Goal: Task Accomplishment & Management: Use online tool/utility

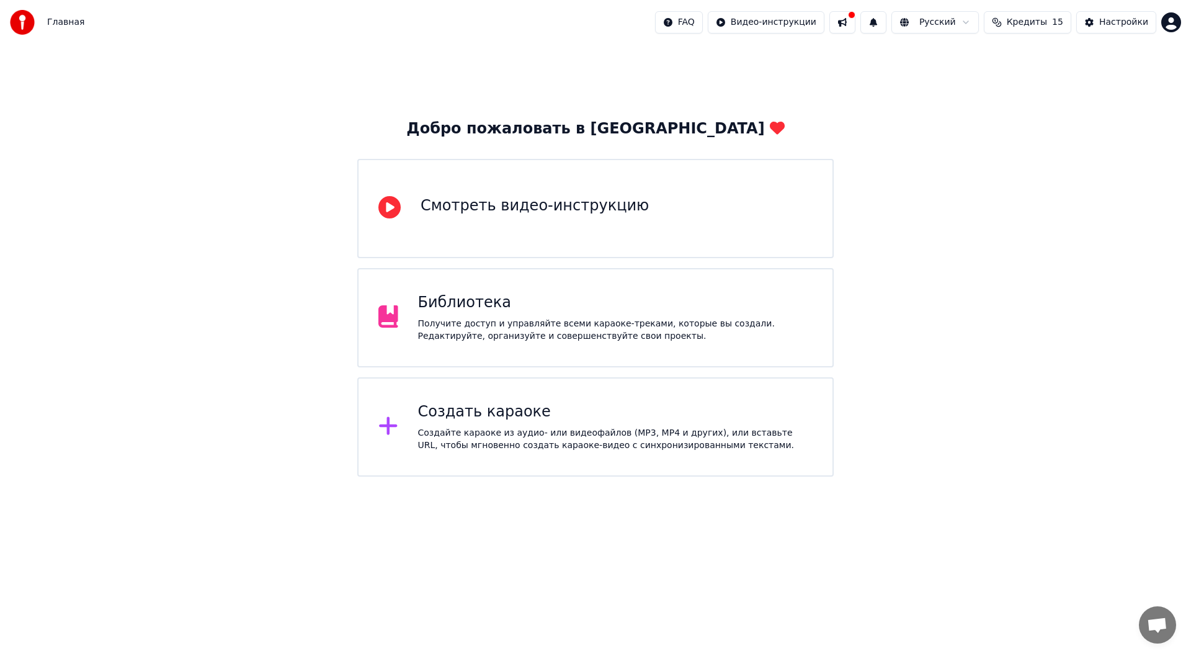
click at [516, 413] on div "Создать караоке" at bounding box center [615, 412] width 395 height 20
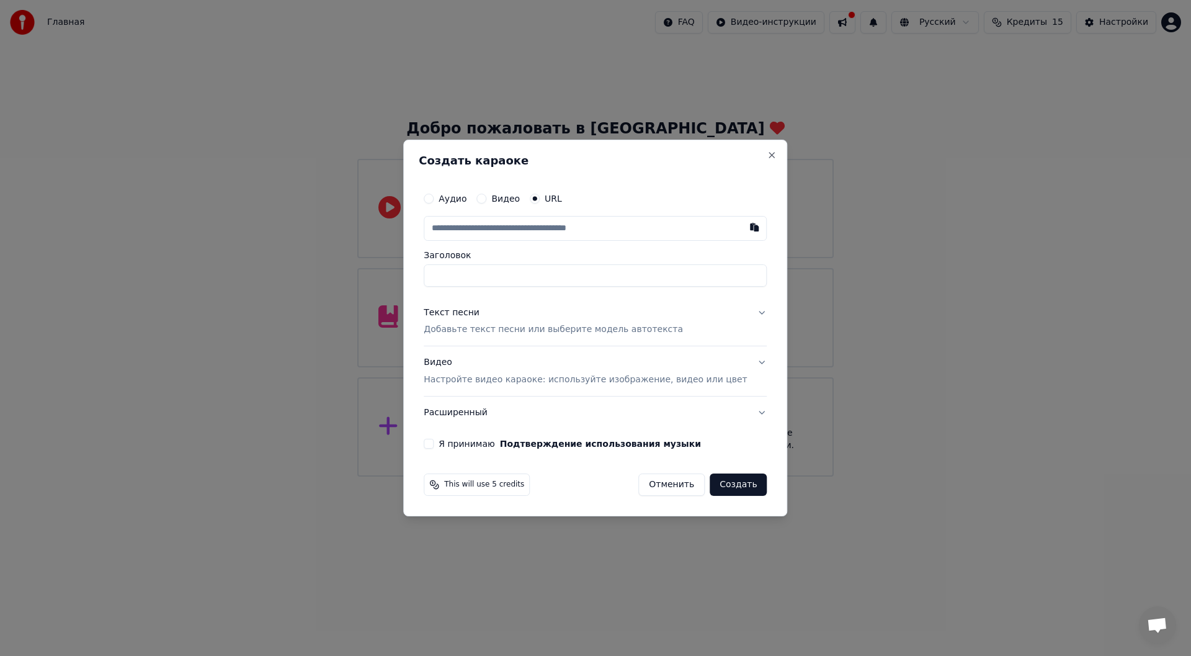
click at [638, 485] on button "Отменить" at bounding box center [671, 484] width 66 height 22
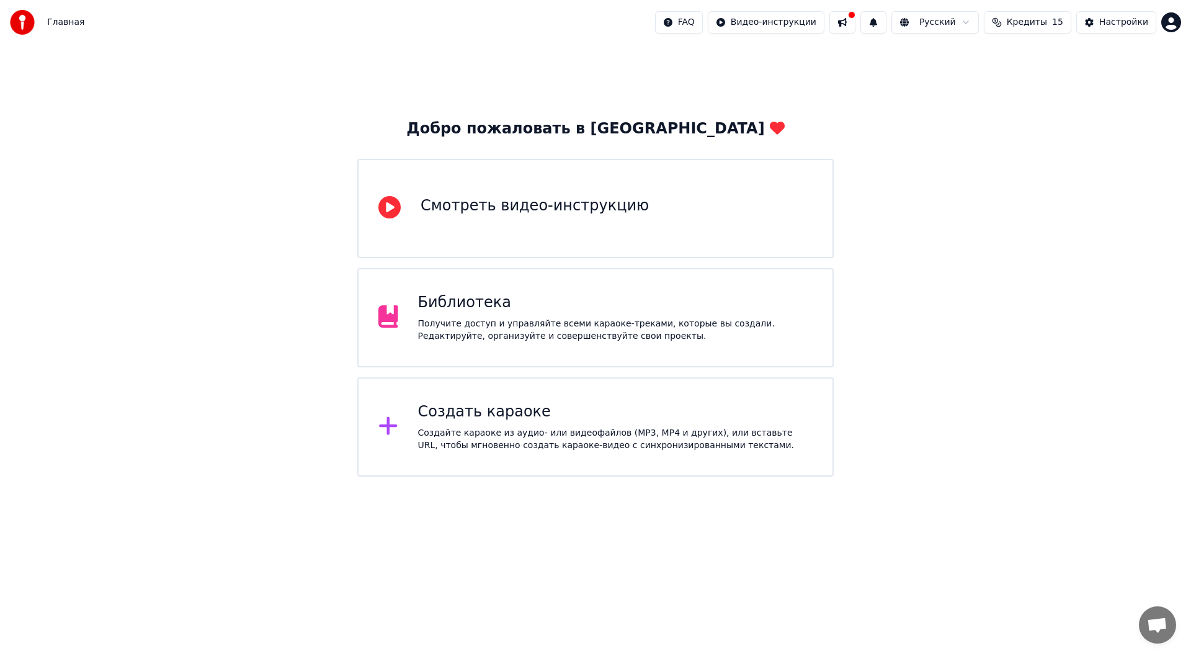
click at [939, 78] on div "Добро пожаловать в Youka Смотреть видео-инструкцию Библиотека Получите доступ и…" at bounding box center [595, 261] width 1191 height 432
click at [543, 432] on div "Создайте караоке из аудио- или видеофайлов (MP3, MP4 и других), или вставьте UR…" at bounding box center [615, 439] width 395 height 25
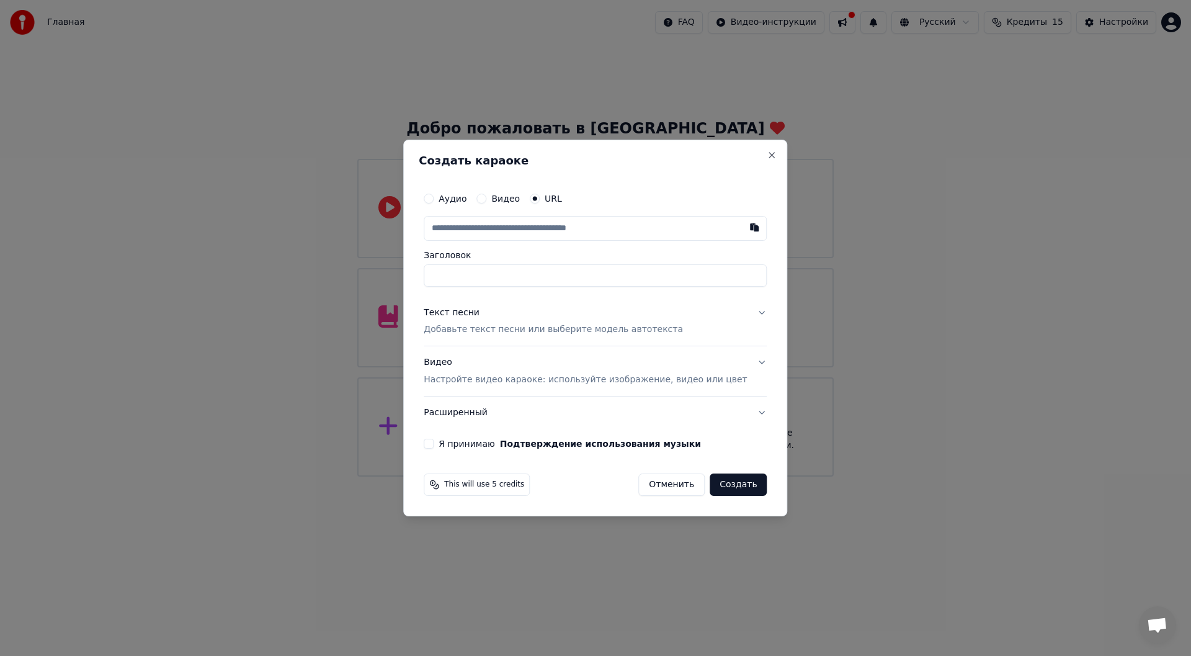
type input "**********"
click at [714, 486] on button "Создать" at bounding box center [738, 484] width 57 height 22
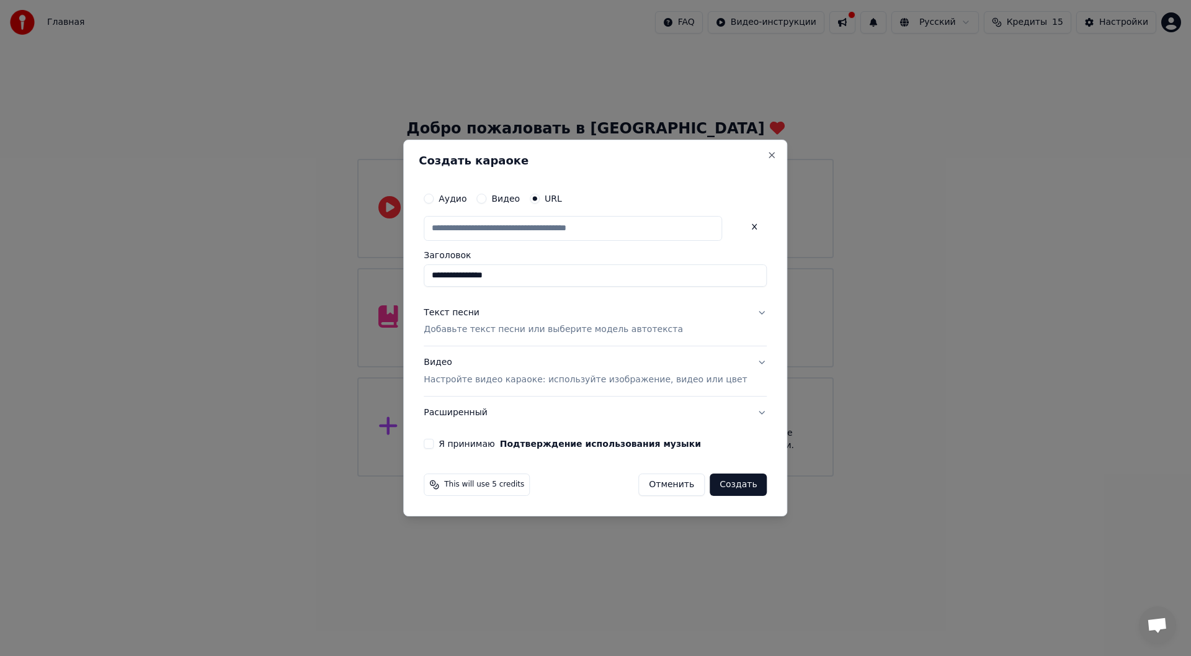
type input "**********"
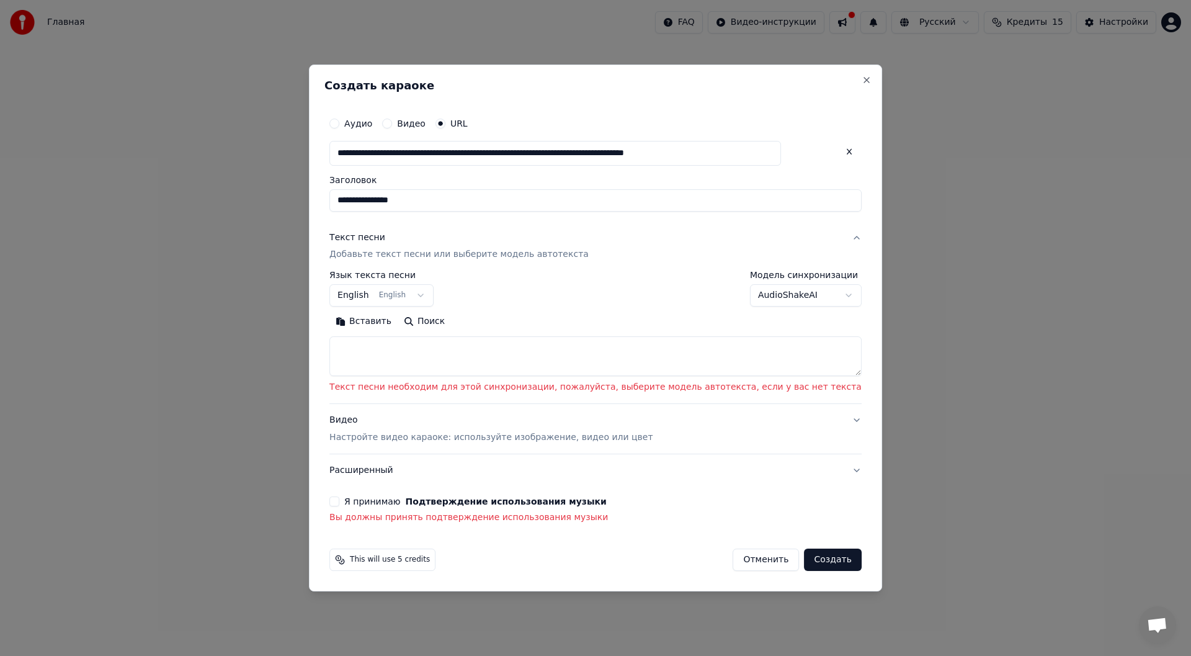
click at [583, 347] on textarea at bounding box center [595, 357] width 532 height 40
select select
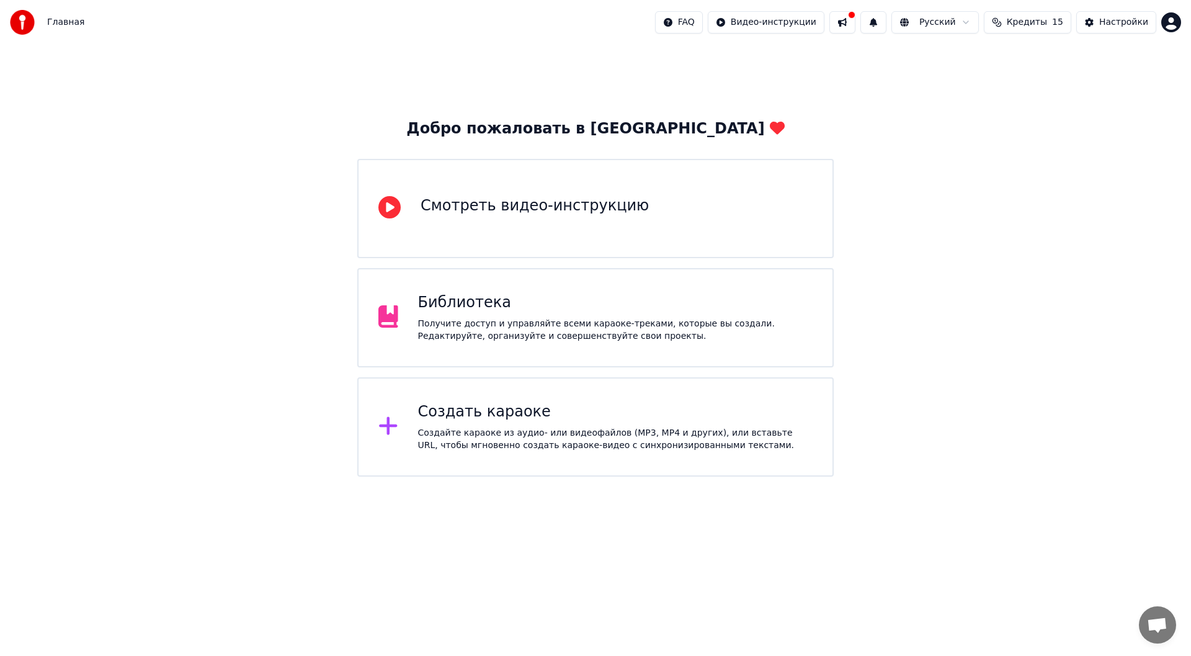
click at [495, 420] on div "Создать караоке" at bounding box center [615, 412] width 395 height 20
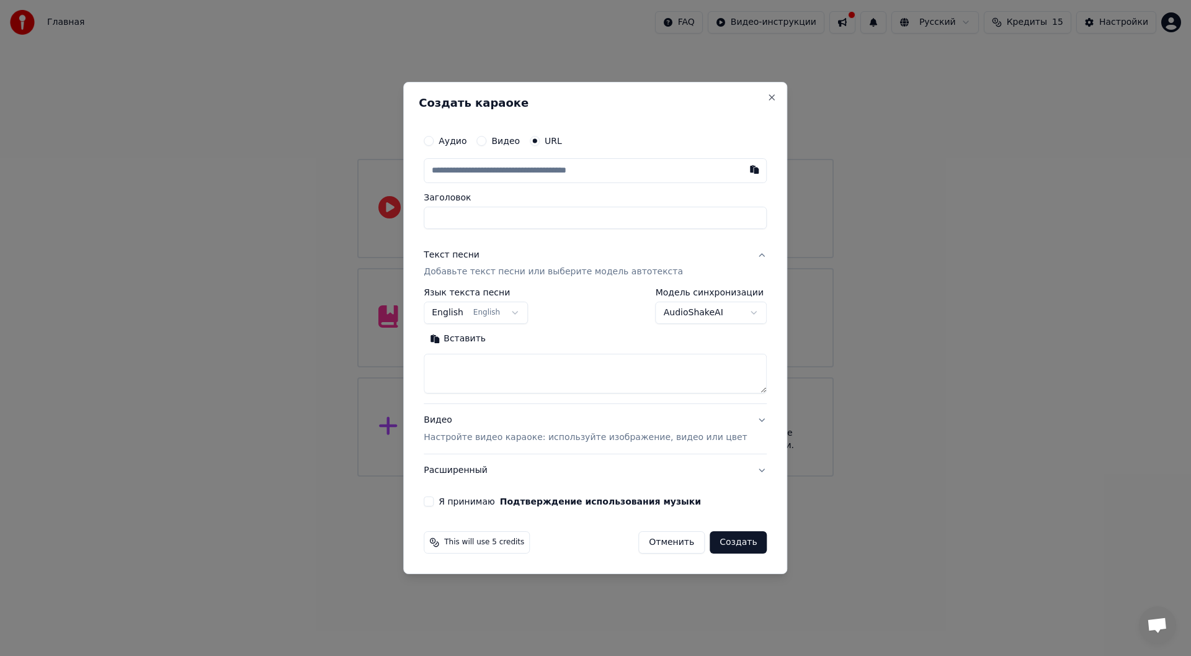
type input "**********"
click at [721, 540] on button "Создать" at bounding box center [738, 542] width 57 height 22
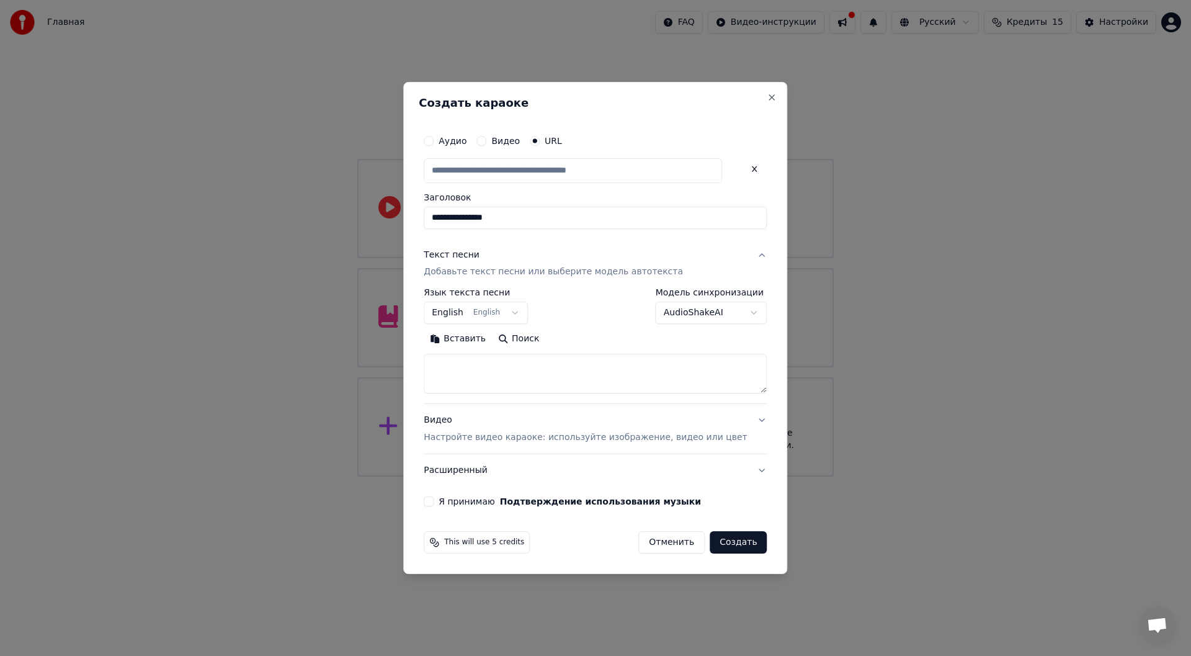
type input "**********"
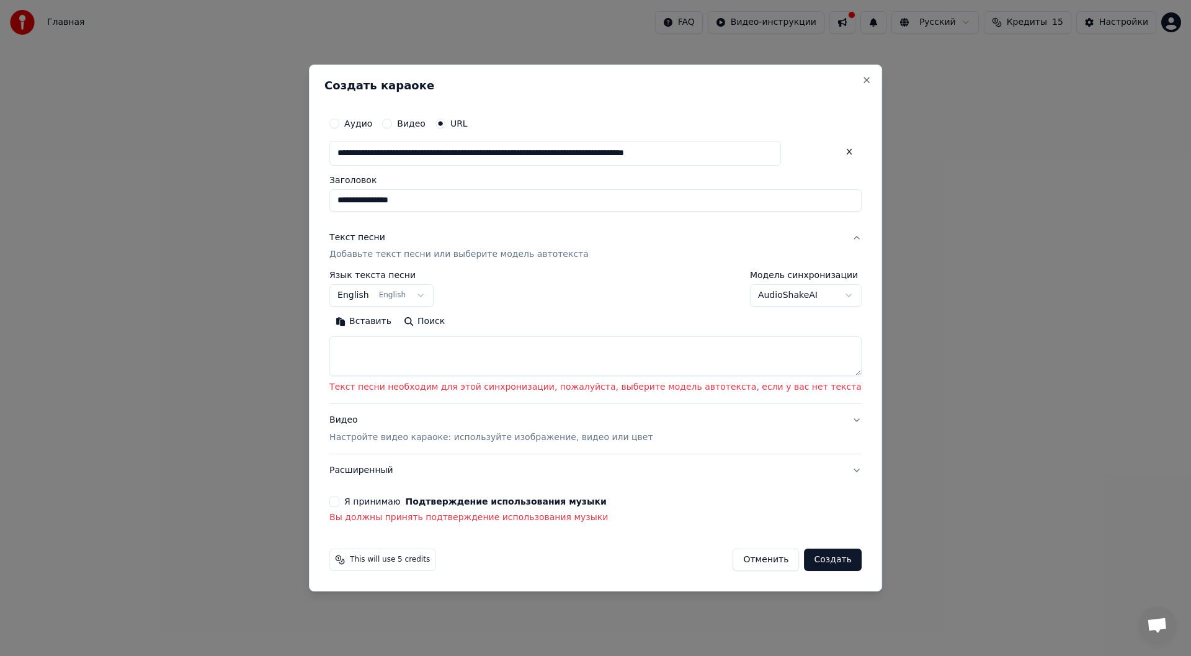
click at [669, 357] on textarea at bounding box center [595, 357] width 532 height 40
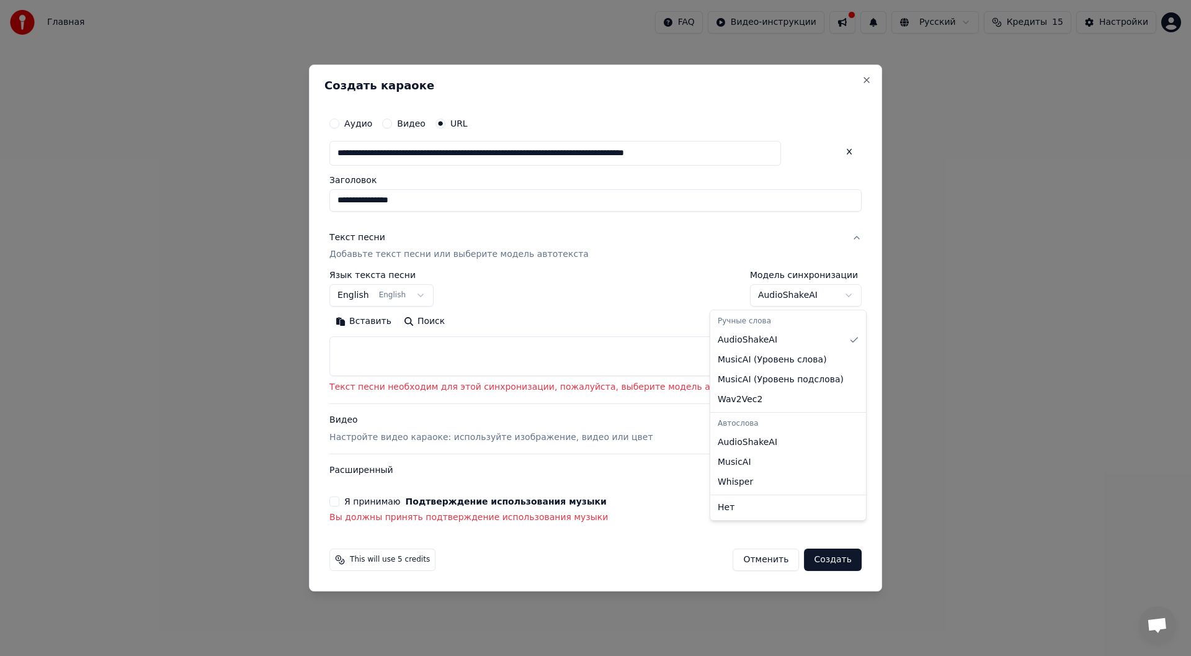
click at [740, 292] on body "**********" at bounding box center [595, 238] width 1191 height 476
select select "**********"
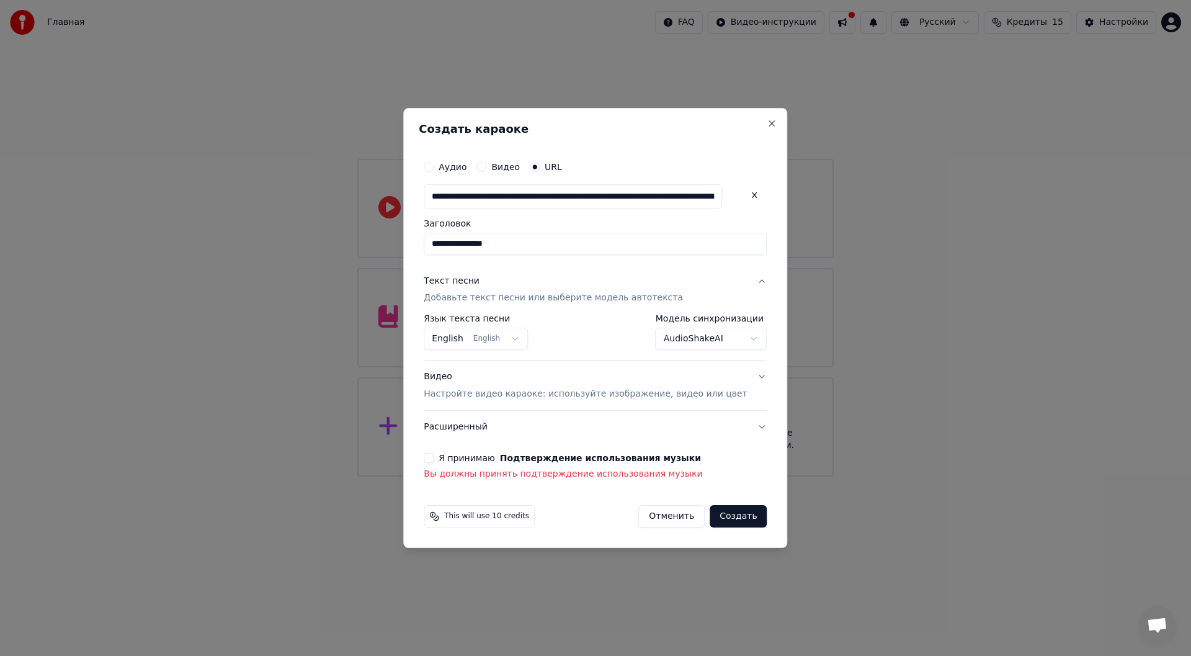
click at [434, 460] on button "Я принимаю Подтверждение использования музыки" at bounding box center [429, 458] width 10 height 10
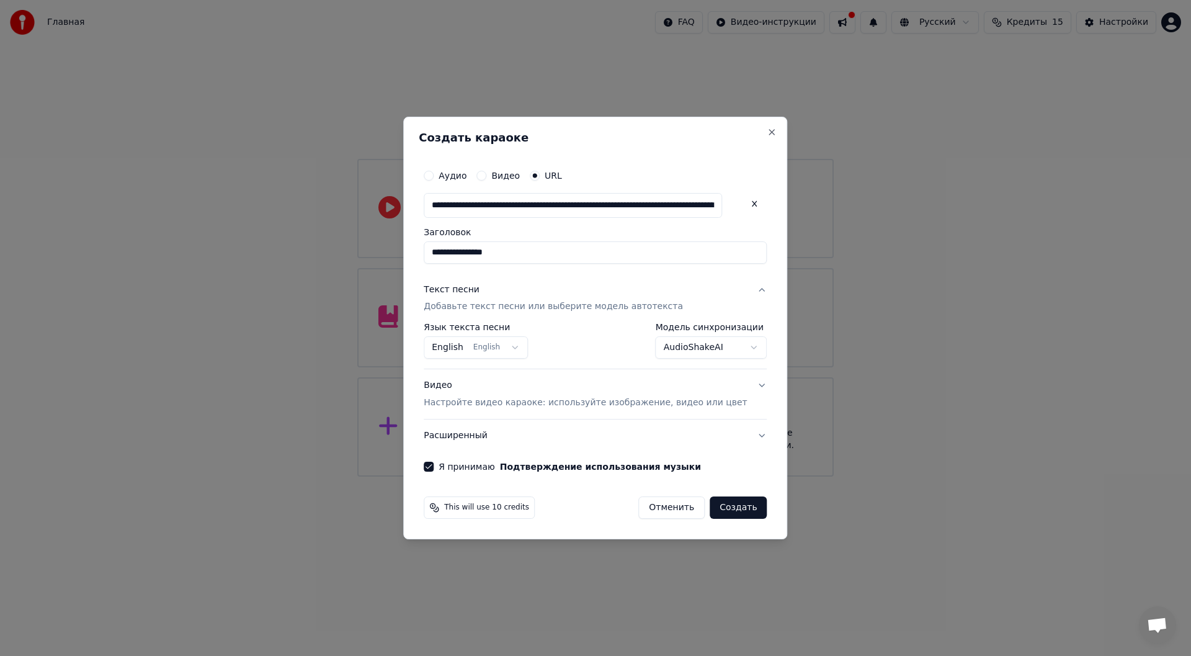
click at [727, 508] on button "Создать" at bounding box center [738, 507] width 57 height 22
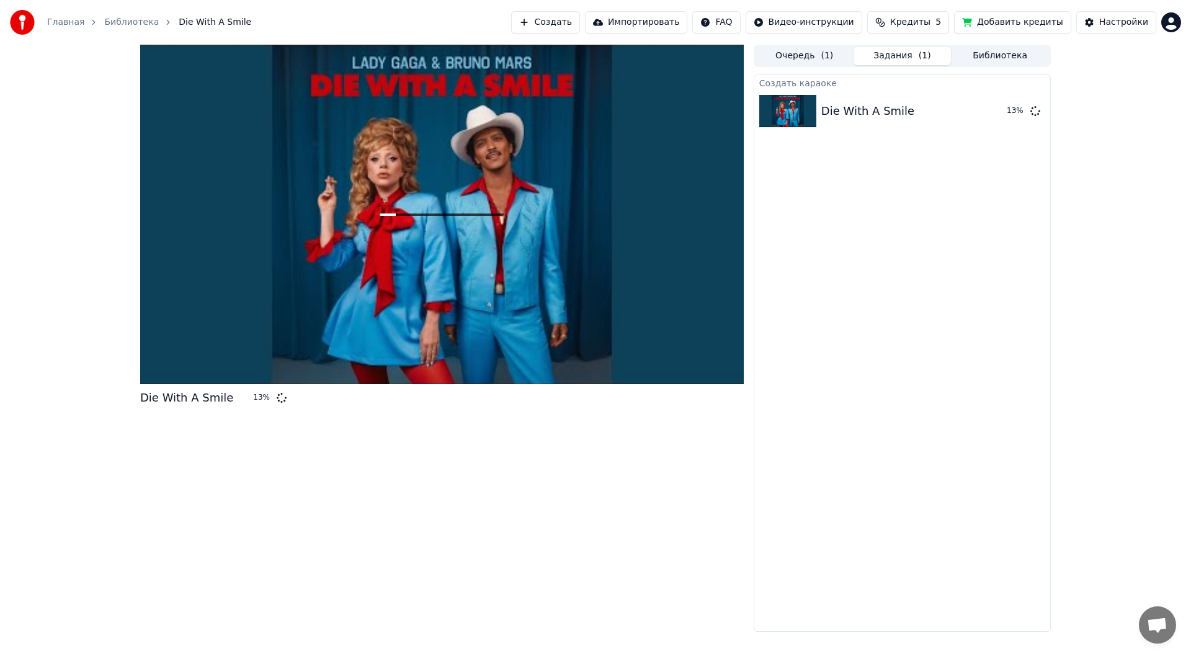
click at [328, 227] on div at bounding box center [442, 214] width 604 height 339
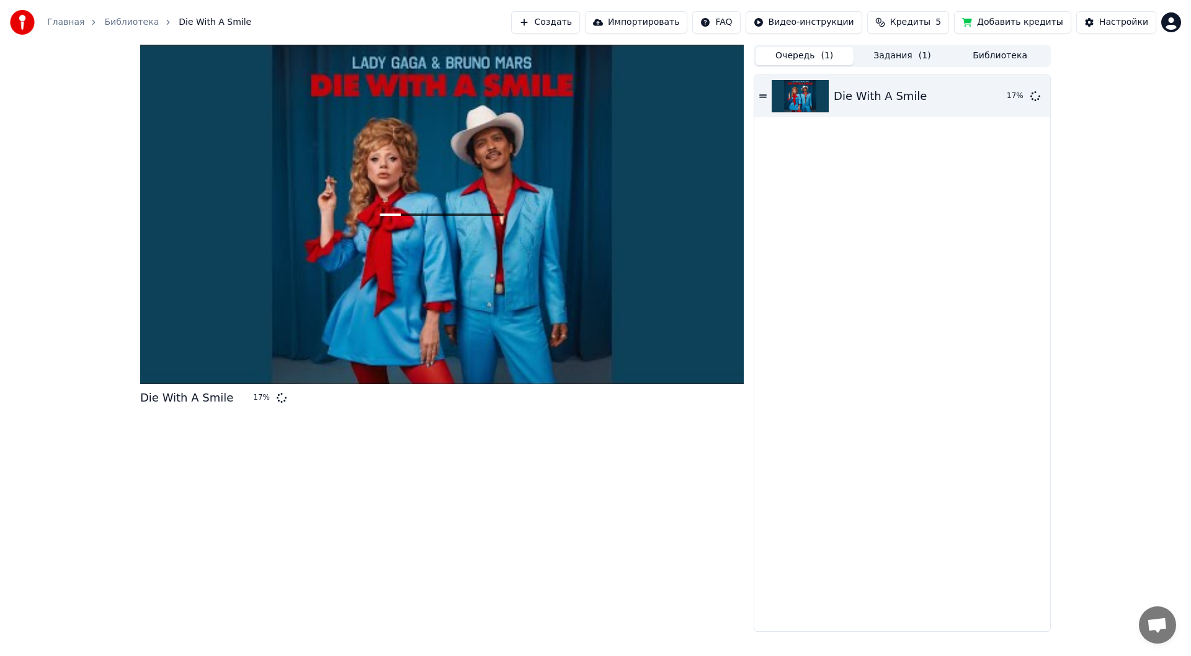
click at [809, 61] on button "Очередь ( 1 )" at bounding box center [805, 56] width 98 height 18
click at [1035, 96] on icon at bounding box center [1036, 96] width 10 height 10
click at [450, 220] on icon at bounding box center [442, 215] width 40 height 40
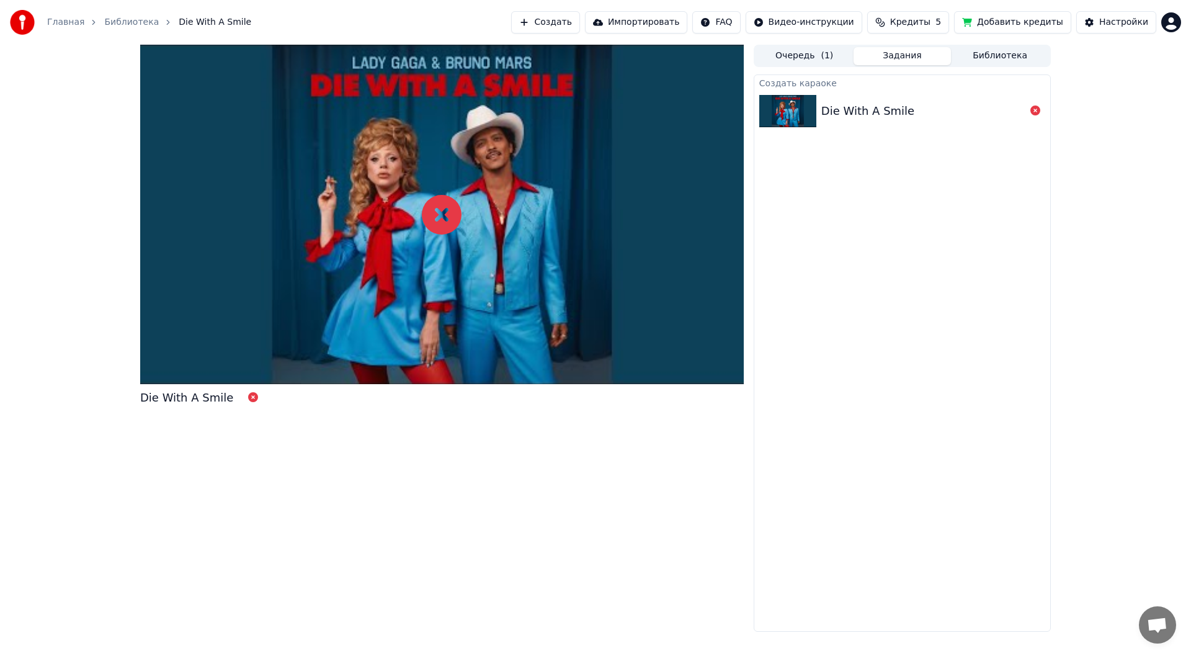
click at [903, 55] on button "Задания" at bounding box center [903, 56] width 98 height 18
click at [1034, 109] on icon at bounding box center [1036, 110] width 10 height 10
click at [696, 24] on button "Создать" at bounding box center [662, 22] width 68 height 22
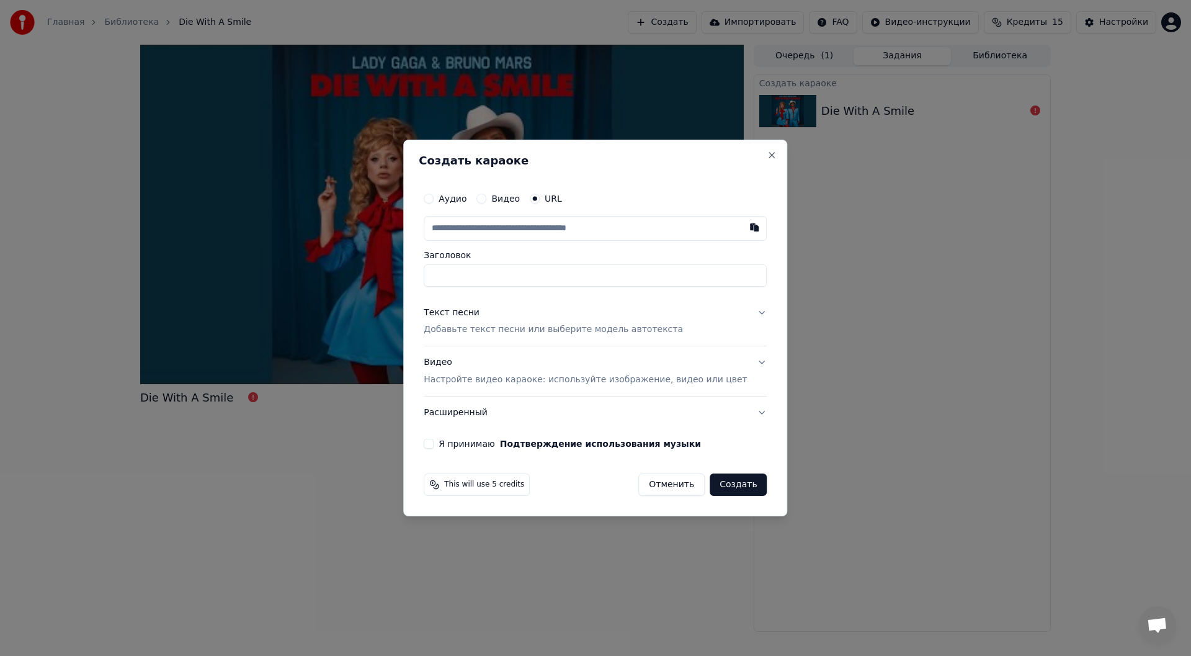
paste input "**********"
type input "**********"
click at [501, 338] on button "Текст песни Добавьте текст песни или выберите модель автотекста" at bounding box center [595, 322] width 343 height 50
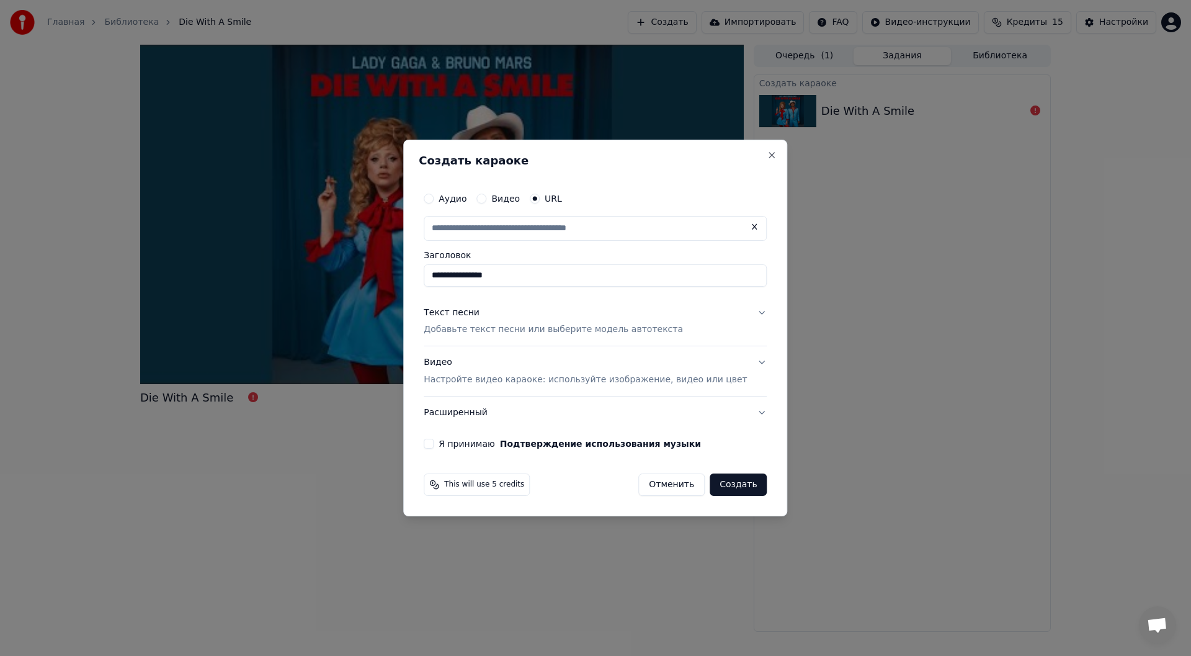
type input "**********"
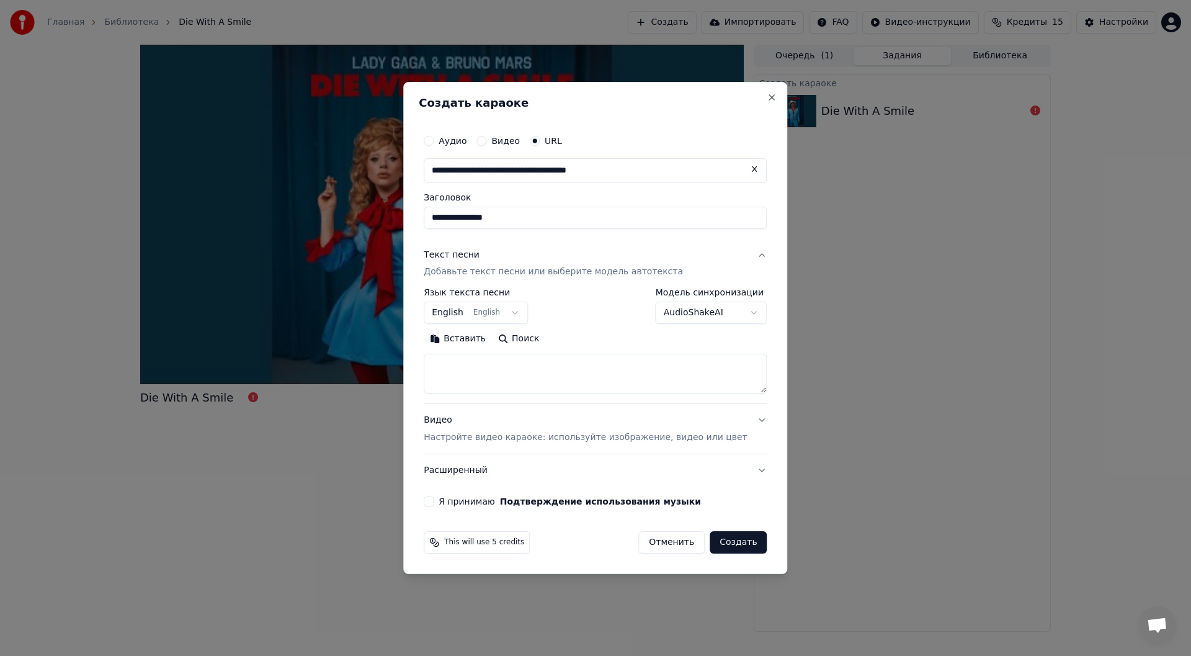
click at [700, 311] on body "**********" at bounding box center [595, 328] width 1191 height 656
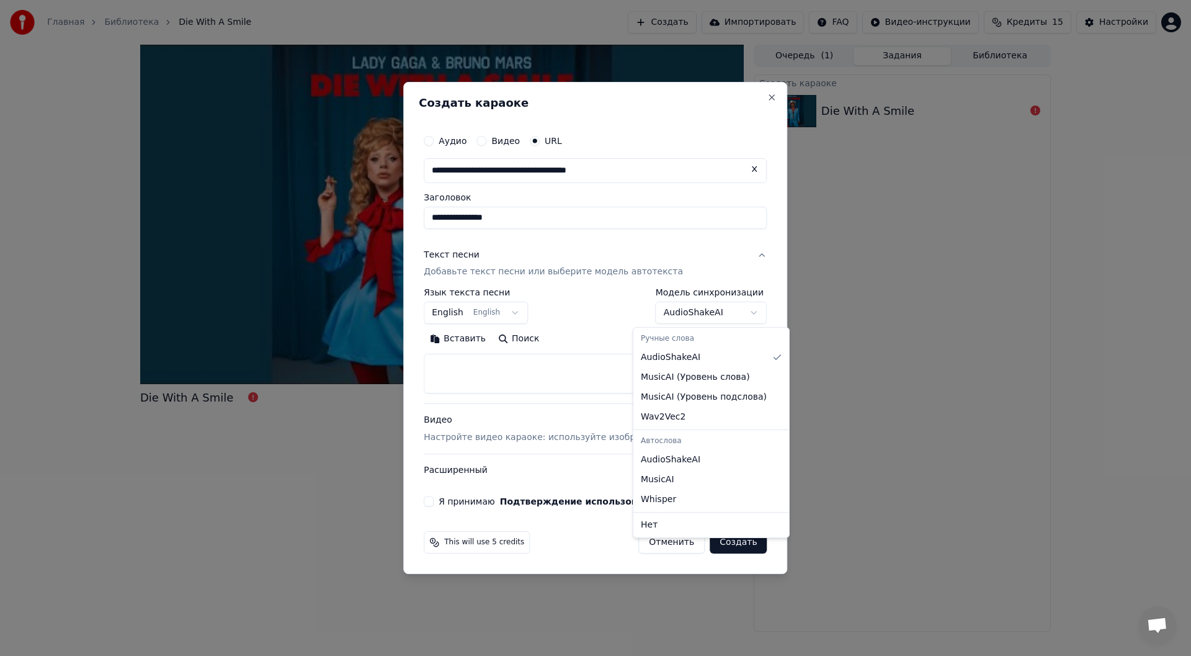
click at [540, 369] on body "**********" at bounding box center [595, 328] width 1191 height 656
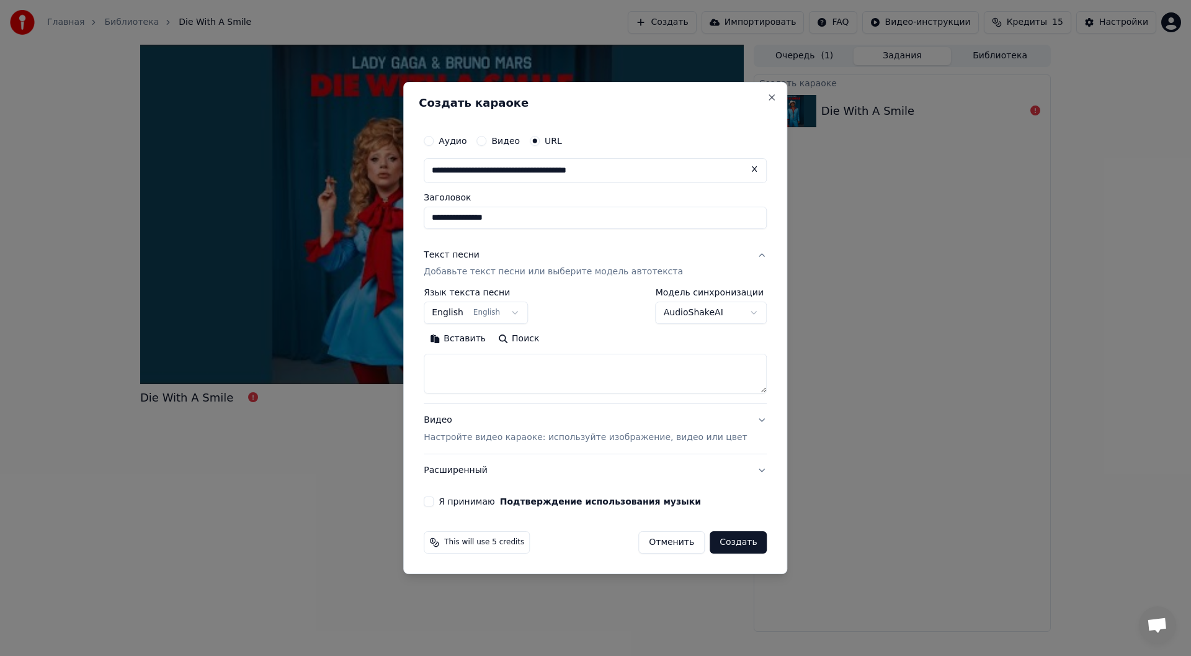
click at [490, 367] on textarea at bounding box center [595, 374] width 343 height 40
click at [478, 334] on button "Вставить" at bounding box center [458, 339] width 68 height 20
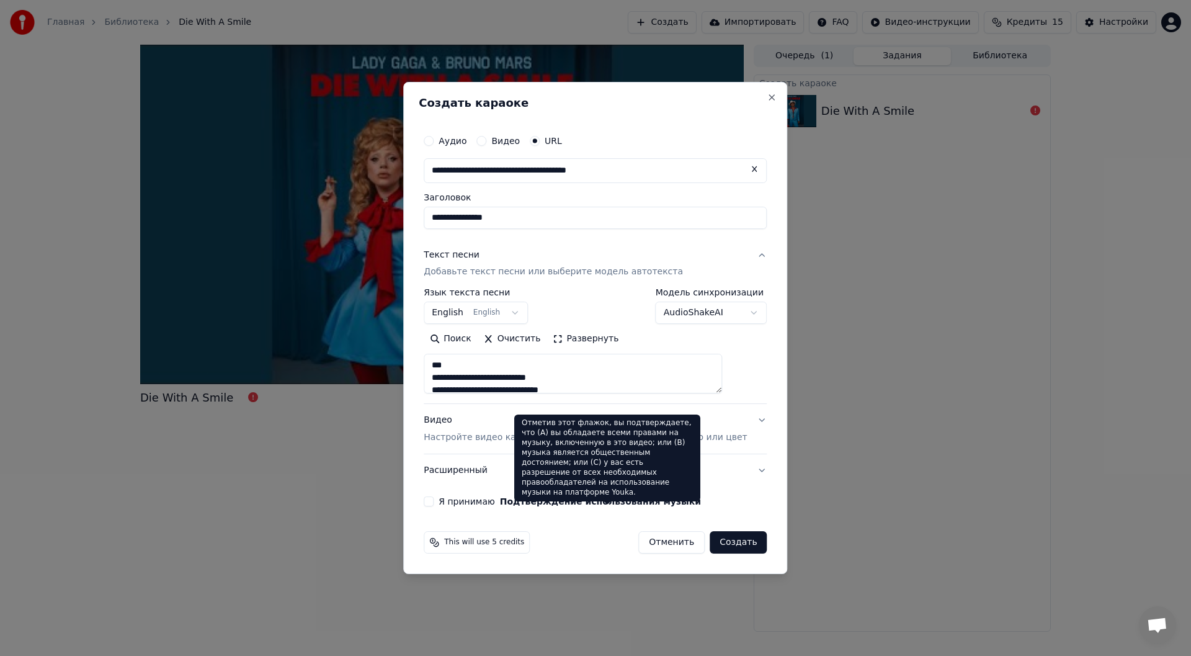
click at [486, 500] on label "Я принимаю Подтверждение использования музыки" at bounding box center [570, 501] width 262 height 9
click at [434, 500] on button "Я принимаю Подтверждение использования музыки" at bounding box center [429, 501] width 10 height 10
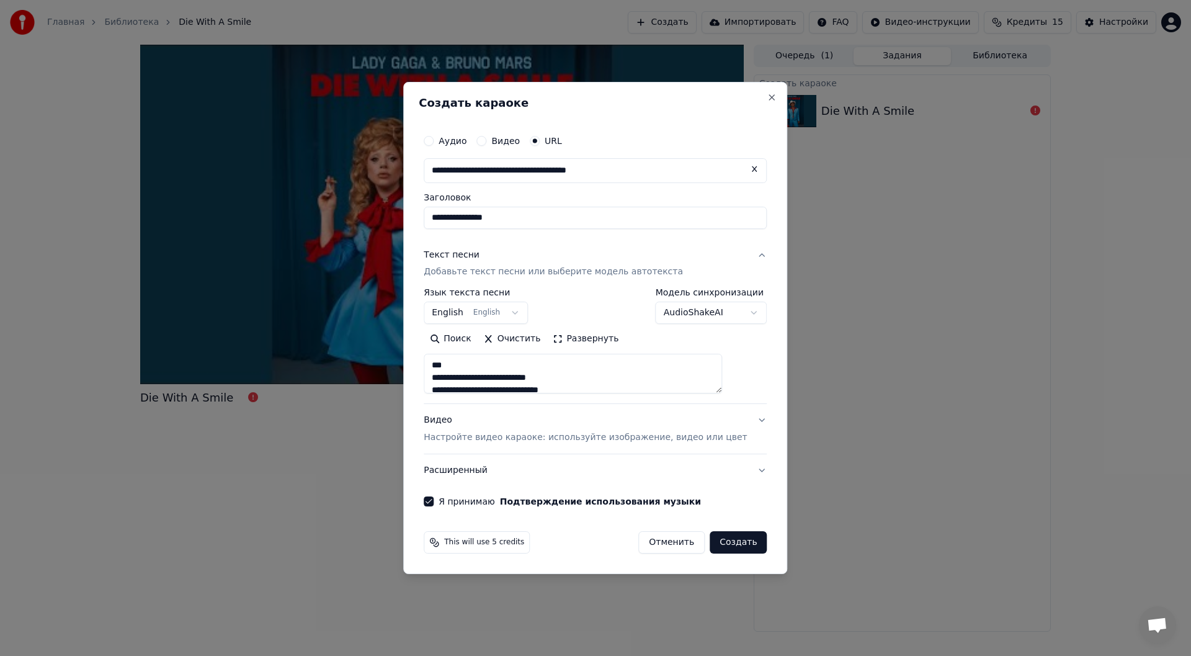
click at [710, 545] on button "Создать" at bounding box center [738, 542] width 57 height 22
type textarea "**********"
select select
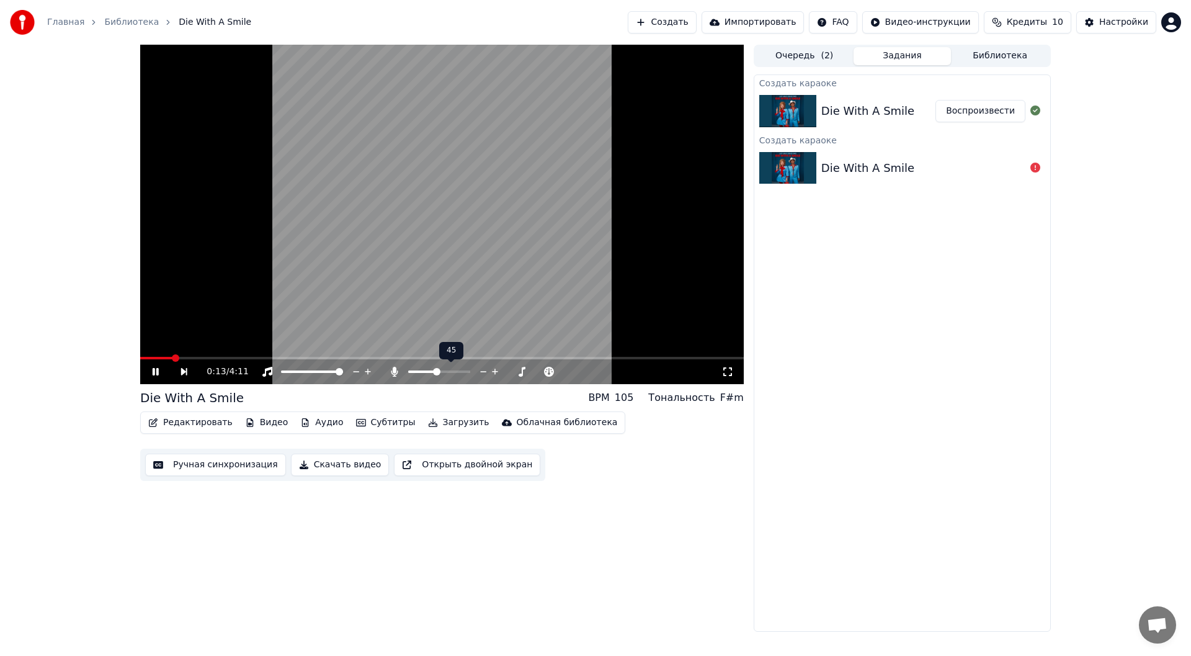
click at [436, 371] on span at bounding box center [436, 371] width 7 height 7
click at [156, 373] on icon at bounding box center [156, 371] width 6 height 7
click at [156, 373] on icon at bounding box center [155, 371] width 7 height 9
click at [156, 373] on icon at bounding box center [156, 371] width 6 height 7
click at [370, 424] on button "Субтитры" at bounding box center [385, 422] width 69 height 17
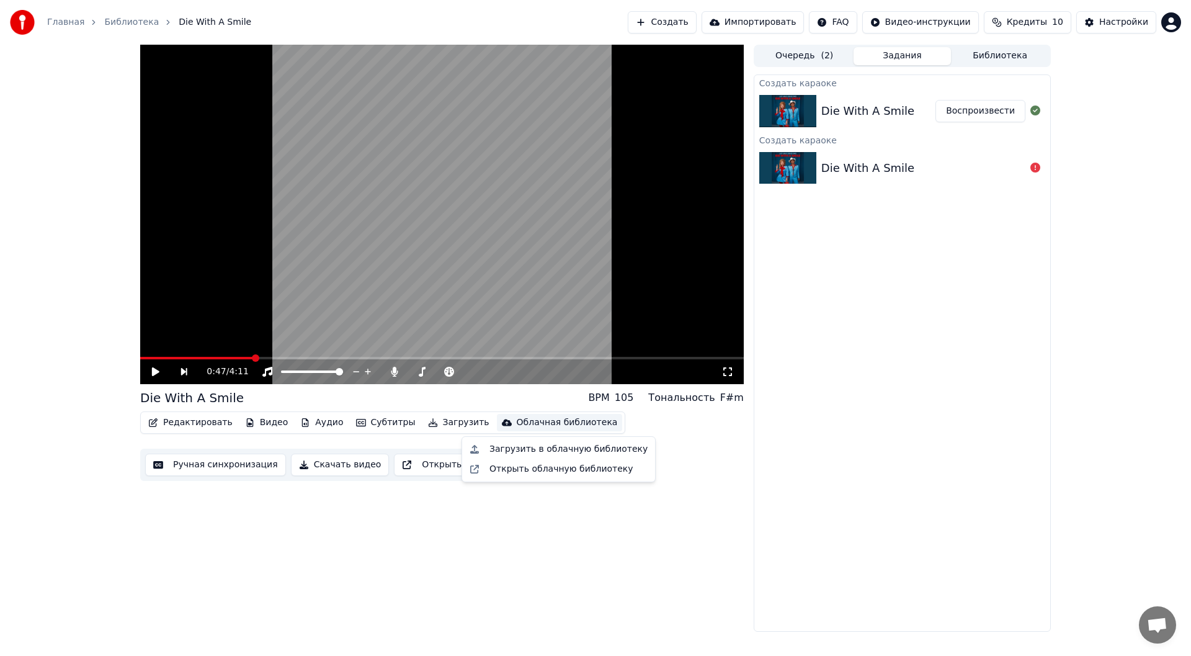
click at [659, 436] on div "Редактировать Видео Аудио Субтитры Загрузить Облачная библиотека Ручная синхрон…" at bounding box center [442, 445] width 604 height 69
click at [207, 427] on button "Редактировать" at bounding box center [190, 422] width 94 height 17
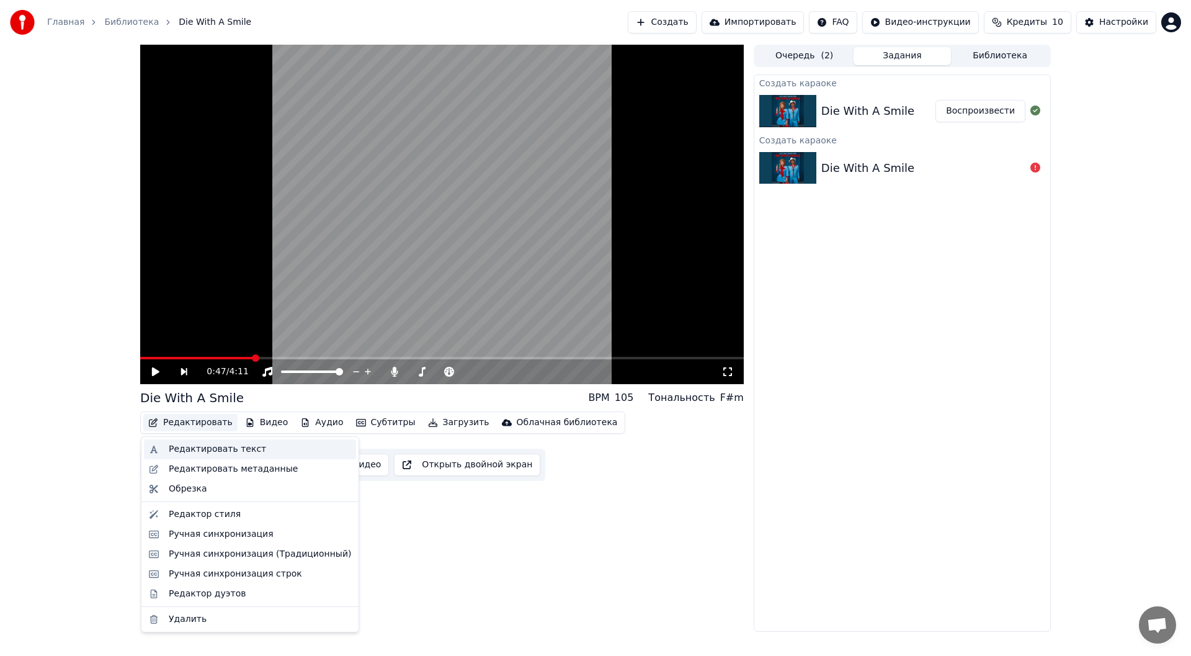
click at [208, 449] on div "Редактировать текст" at bounding box center [217, 449] width 97 height 12
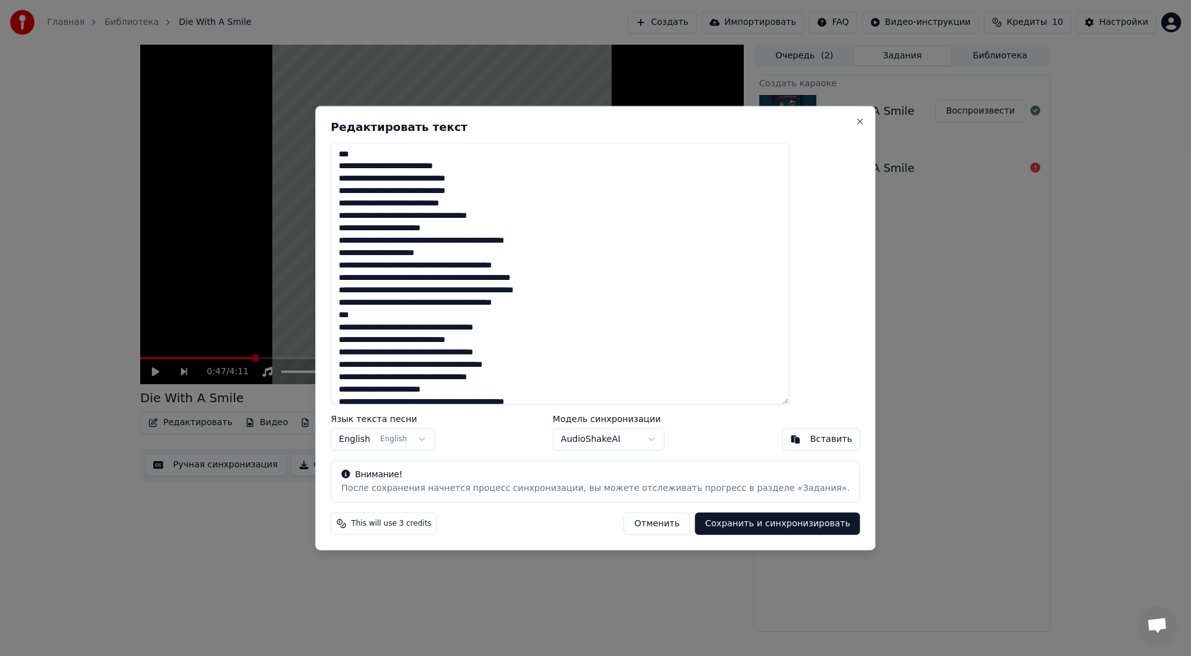
drag, startPoint x: 374, startPoint y: 168, endPoint x: 541, endPoint y: 161, distance: 167.1
click at [541, 161] on textarea at bounding box center [560, 273] width 458 height 262
drag, startPoint x: 505, startPoint y: 182, endPoint x: 354, endPoint y: 175, distance: 150.9
click at [354, 175] on div "Редактировать текст Язык текста песни English English Модель синхронизации Audi…" at bounding box center [595, 327] width 560 height 445
type textarea "**********"
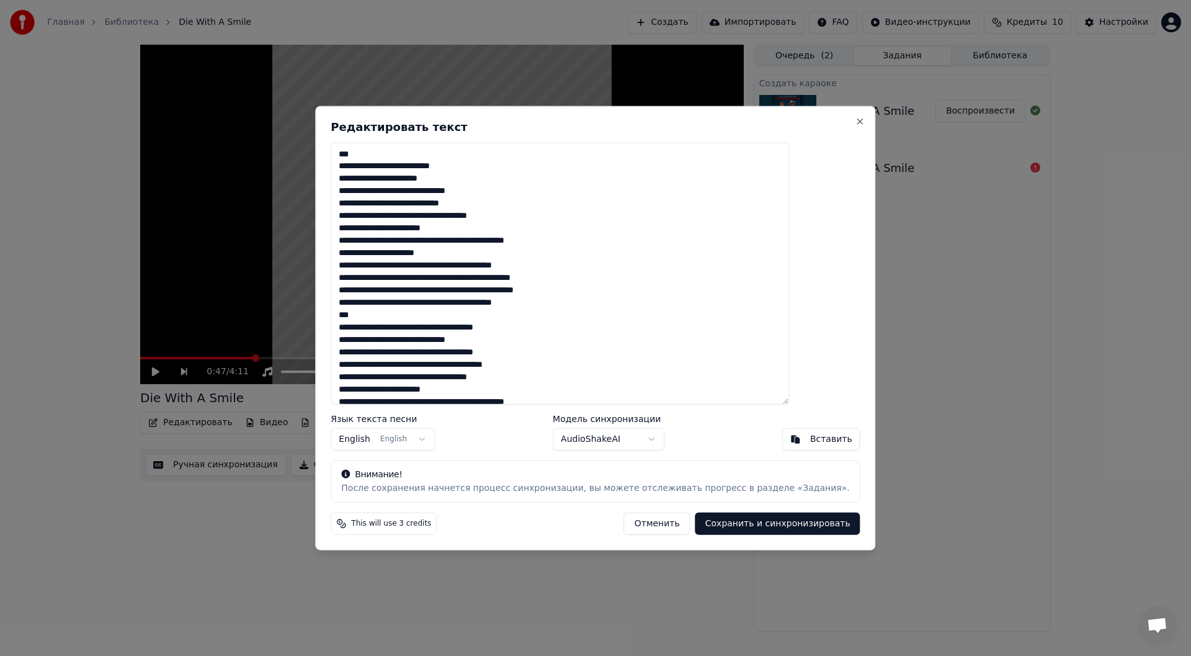
click at [728, 518] on button "Сохранить и синхронизировать" at bounding box center [777, 523] width 165 height 22
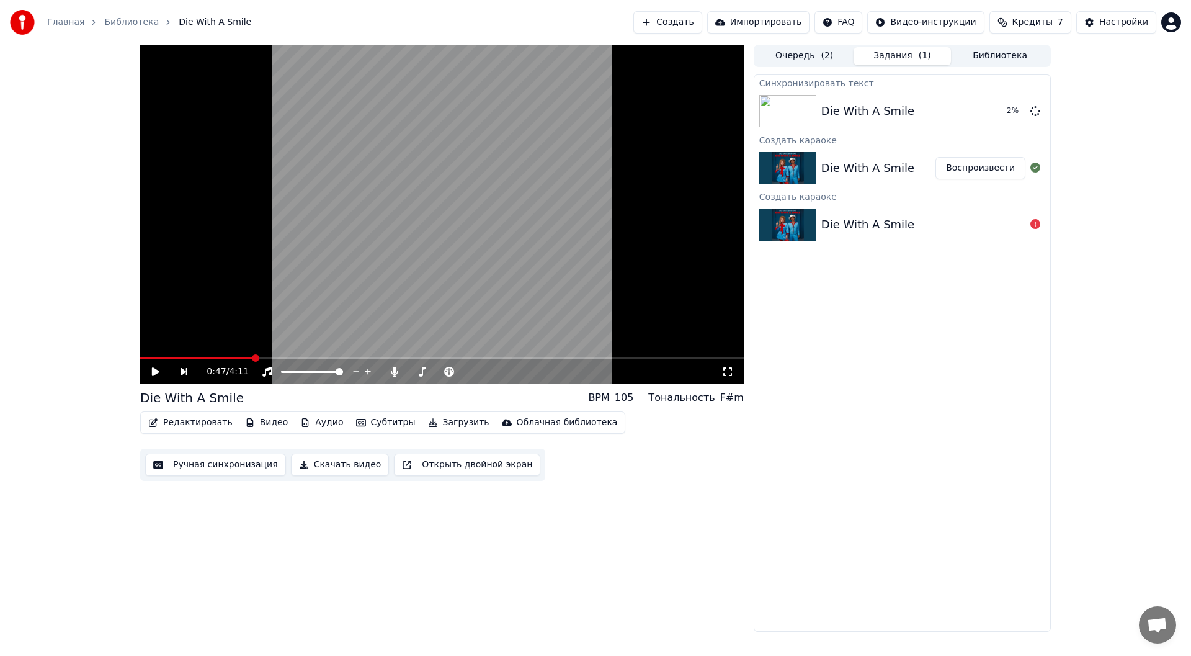
click at [167, 357] on span at bounding box center [196, 358] width 113 height 2
click at [140, 356] on span at bounding box center [143, 357] width 7 height 7
click at [150, 357] on span at bounding box center [144, 358] width 9 height 2
click at [408, 375] on span at bounding box center [411, 371] width 7 height 7
click at [187, 360] on span at bounding box center [190, 357] width 7 height 7
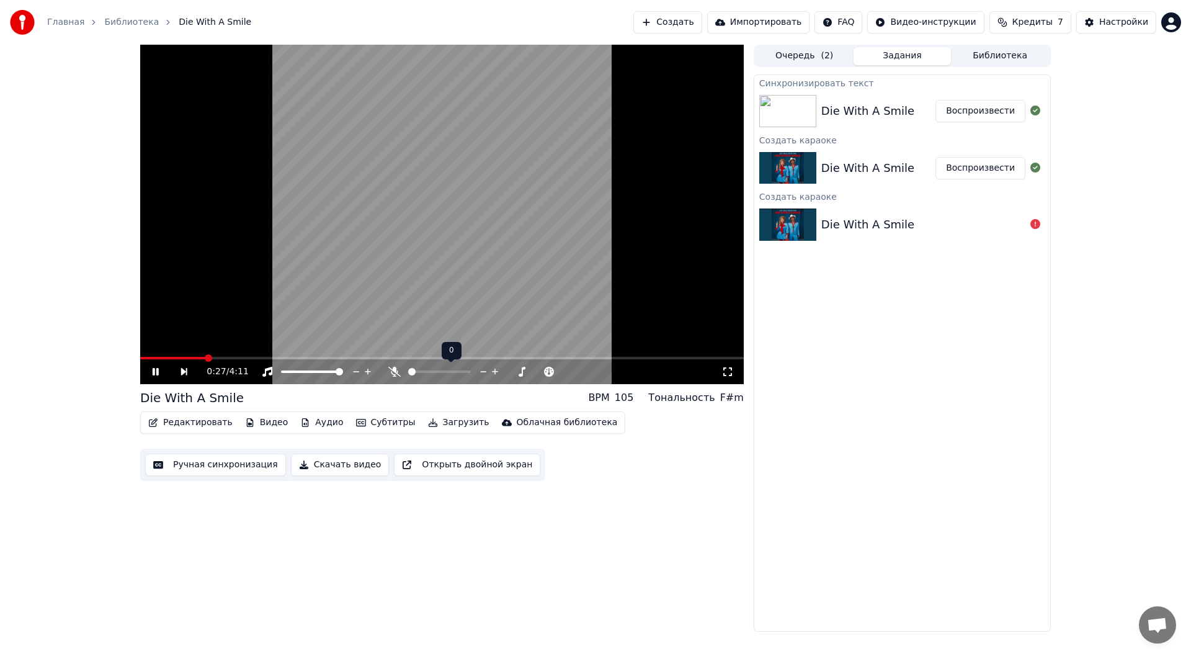
click at [408, 372] on span at bounding box center [411, 371] width 7 height 7
click at [156, 372] on icon at bounding box center [156, 371] width 6 height 7
click at [201, 425] on button "Редактировать" at bounding box center [190, 422] width 94 height 17
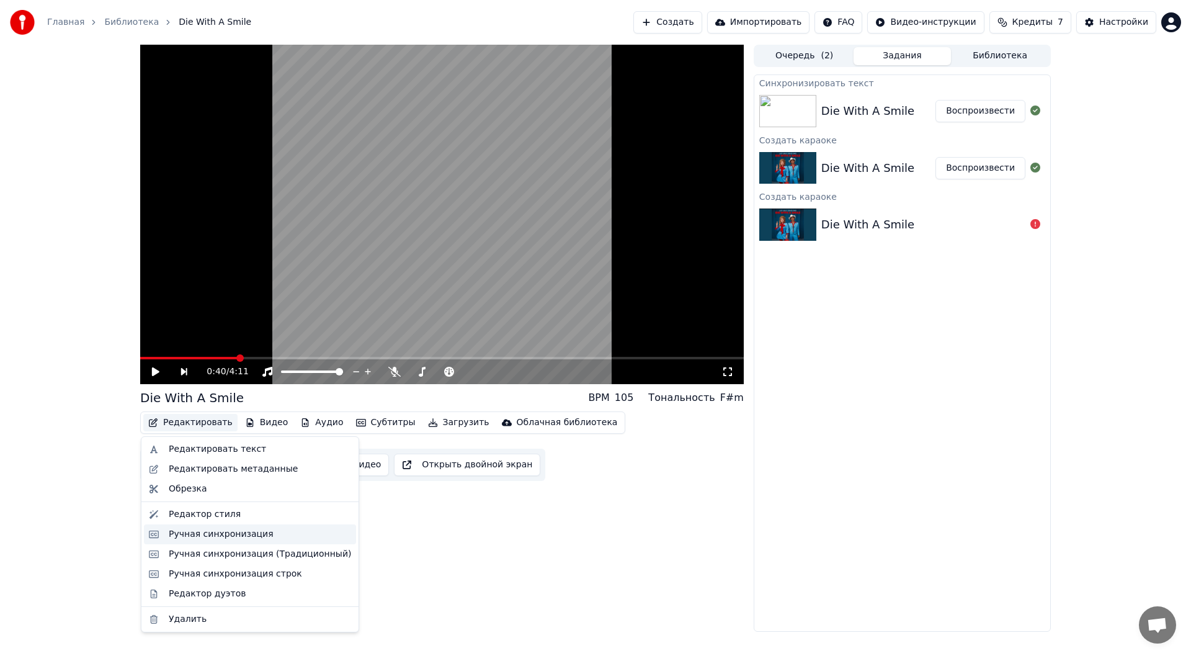
click at [226, 533] on div "Ручная синхронизация" at bounding box center [221, 534] width 105 height 12
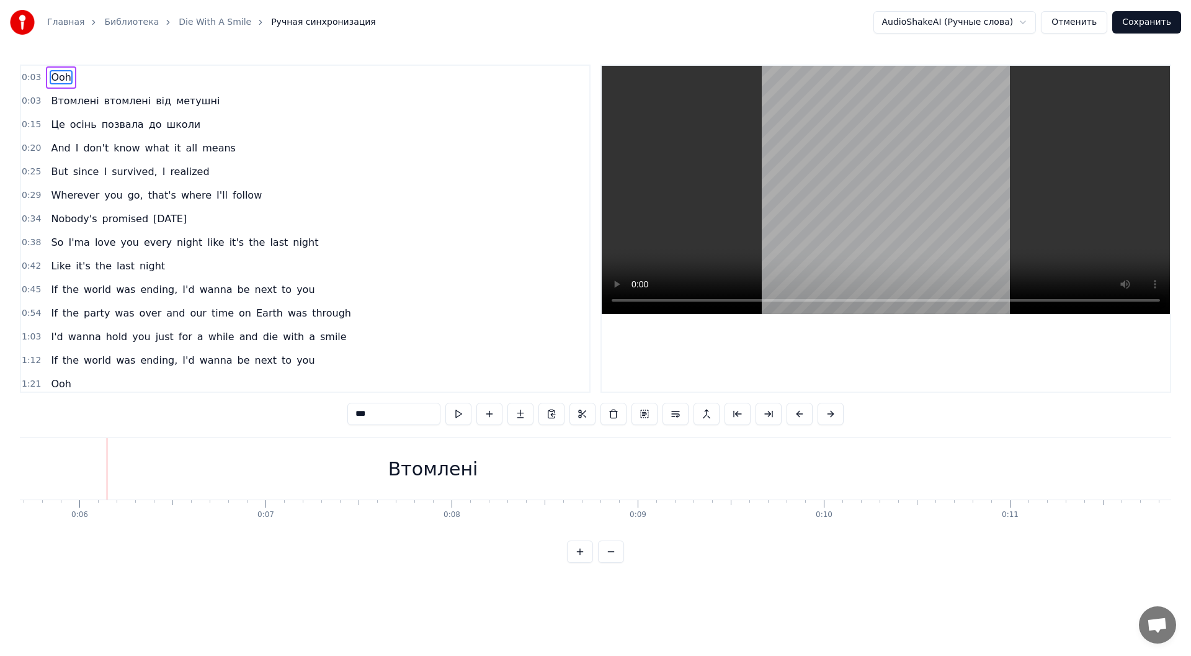
scroll to position [0, 1081]
click at [56, 77] on span "Ooh" at bounding box center [61, 77] width 23 height 14
click at [60, 102] on span "Втомлені" at bounding box center [75, 101] width 50 height 14
type input "********"
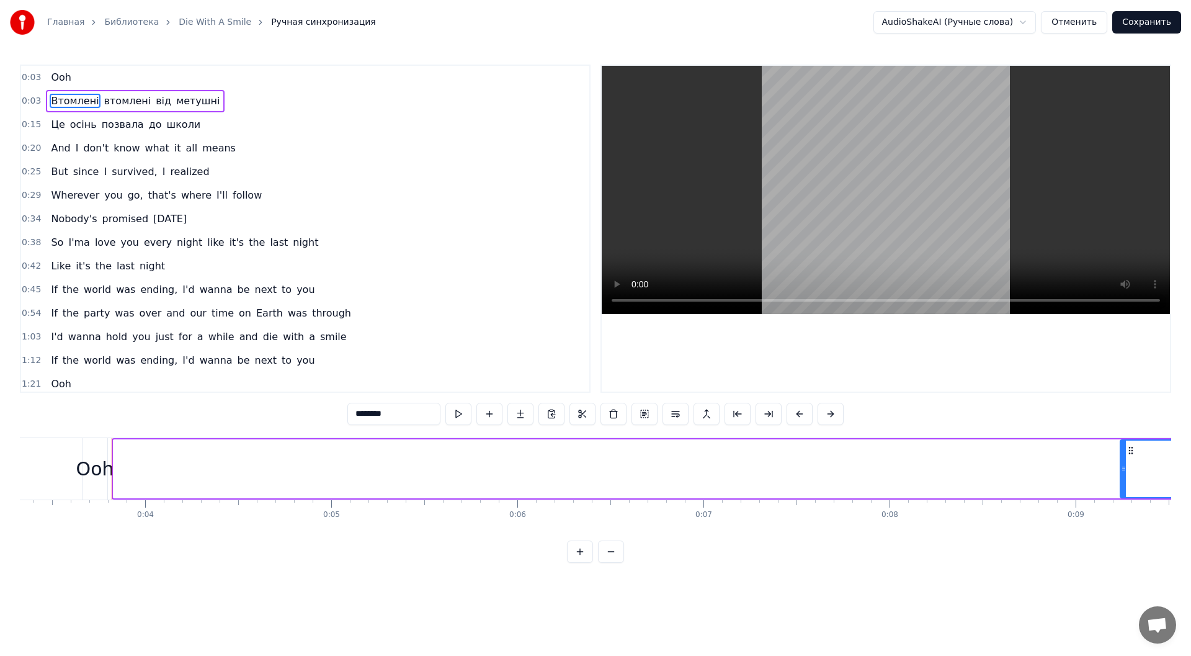
drag, startPoint x: 118, startPoint y: 468, endPoint x: 1125, endPoint y: 459, distance: 1007.0
click at [1125, 459] on div at bounding box center [1123, 469] width 5 height 56
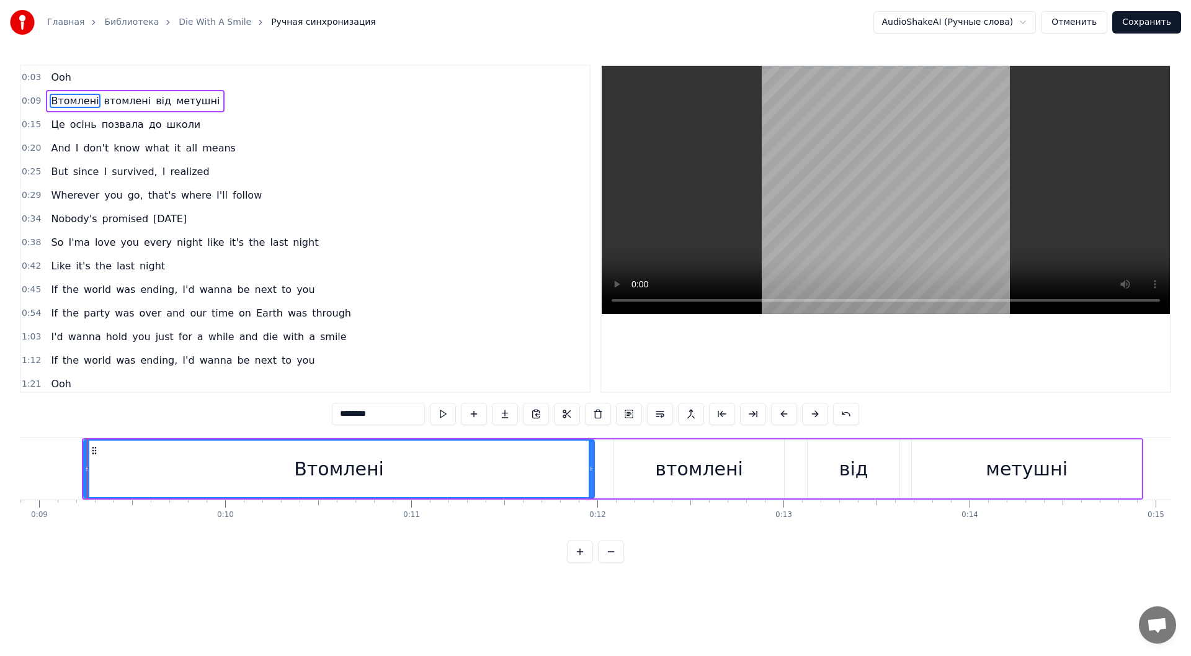
scroll to position [0, 1661]
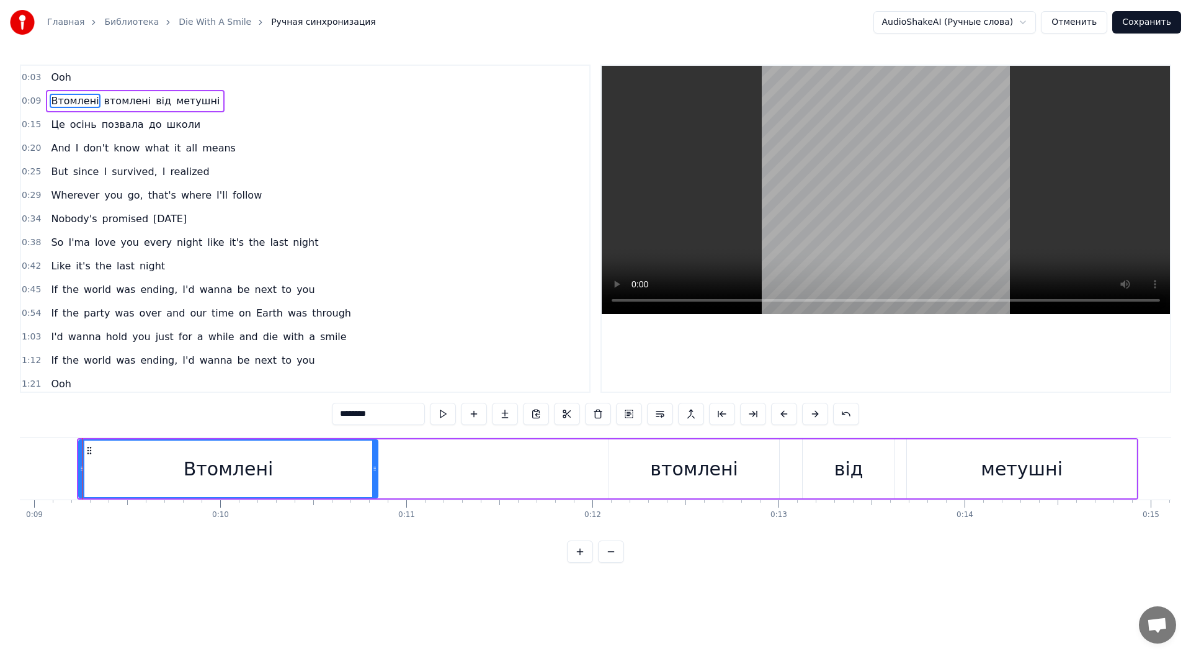
drag, startPoint x: 586, startPoint y: 470, endPoint x: 375, endPoint y: 472, distance: 211.6
click at [375, 472] on icon at bounding box center [374, 468] width 5 height 10
click at [457, 467] on div "Втомлені втомлені від метушні" at bounding box center [608, 468] width 1062 height 61
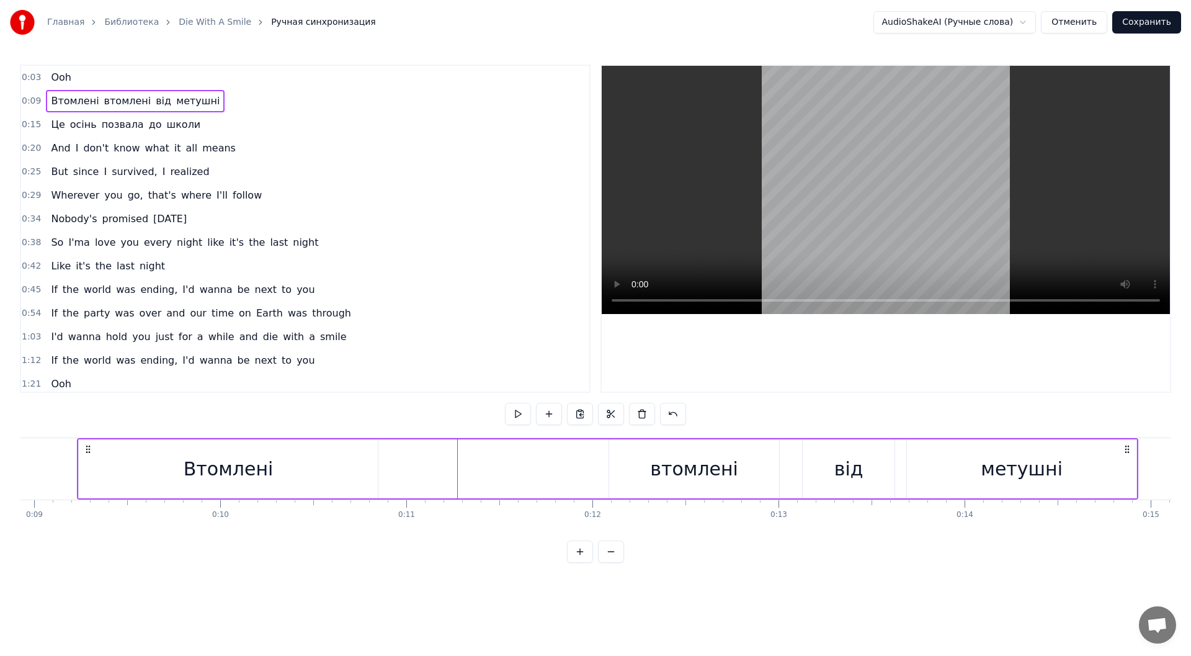
click at [674, 472] on div "втомлені" at bounding box center [694, 469] width 88 height 28
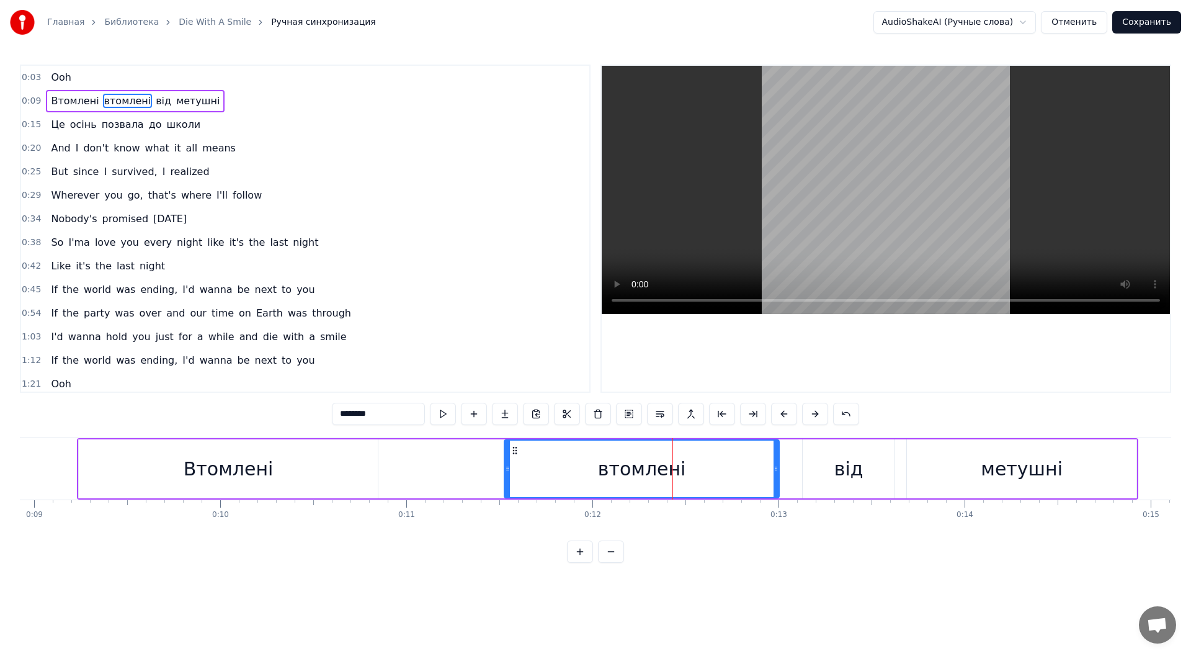
drag, startPoint x: 611, startPoint y: 470, endPoint x: 506, endPoint y: 467, distance: 104.9
click at [506, 467] on icon at bounding box center [507, 468] width 5 height 10
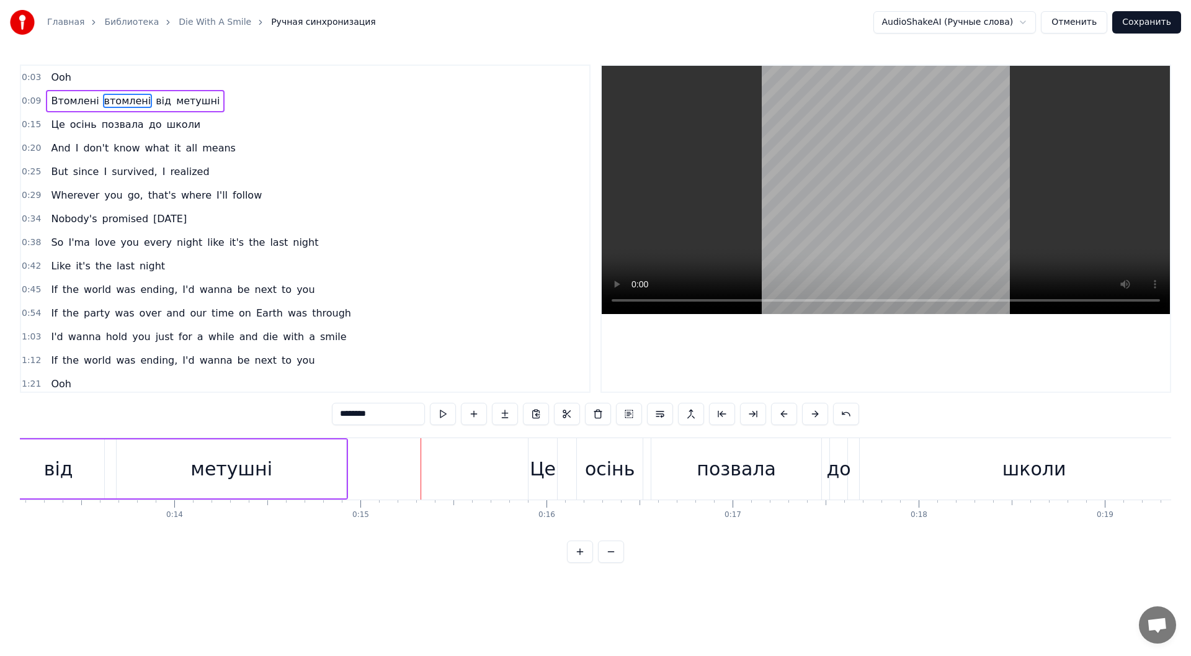
scroll to position [0, 2714]
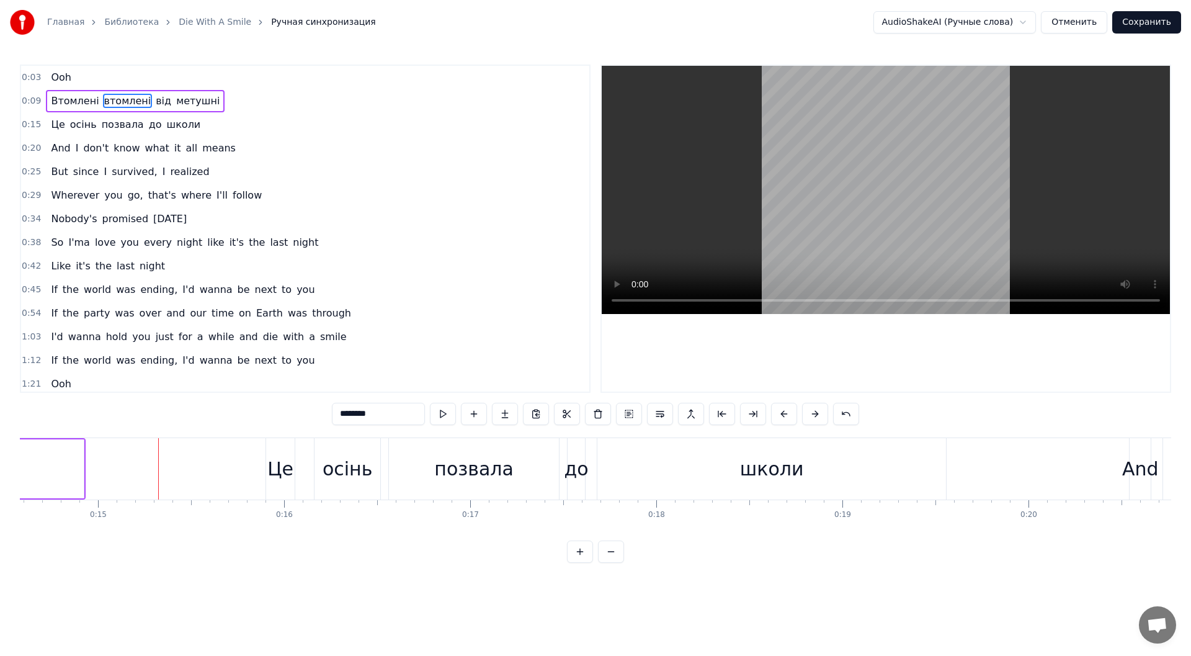
click at [148, 128] on span "до" at bounding box center [156, 124] width 16 height 14
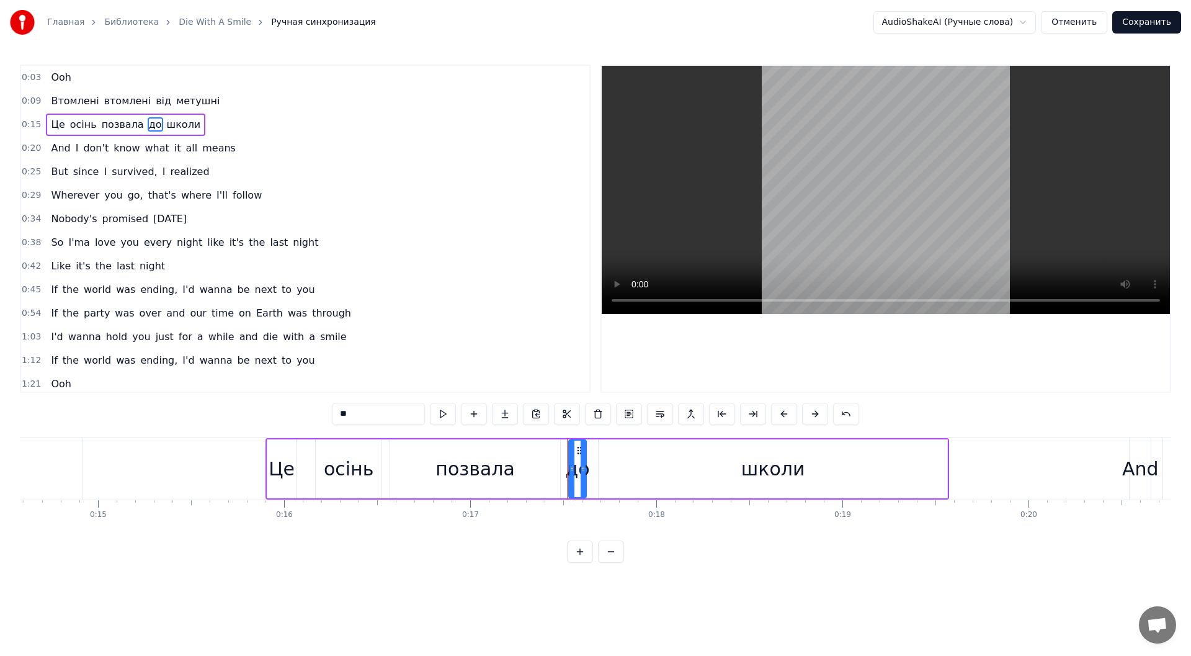
click at [948, 461] on div "школи" at bounding box center [773, 468] width 350 height 59
type input "*****"
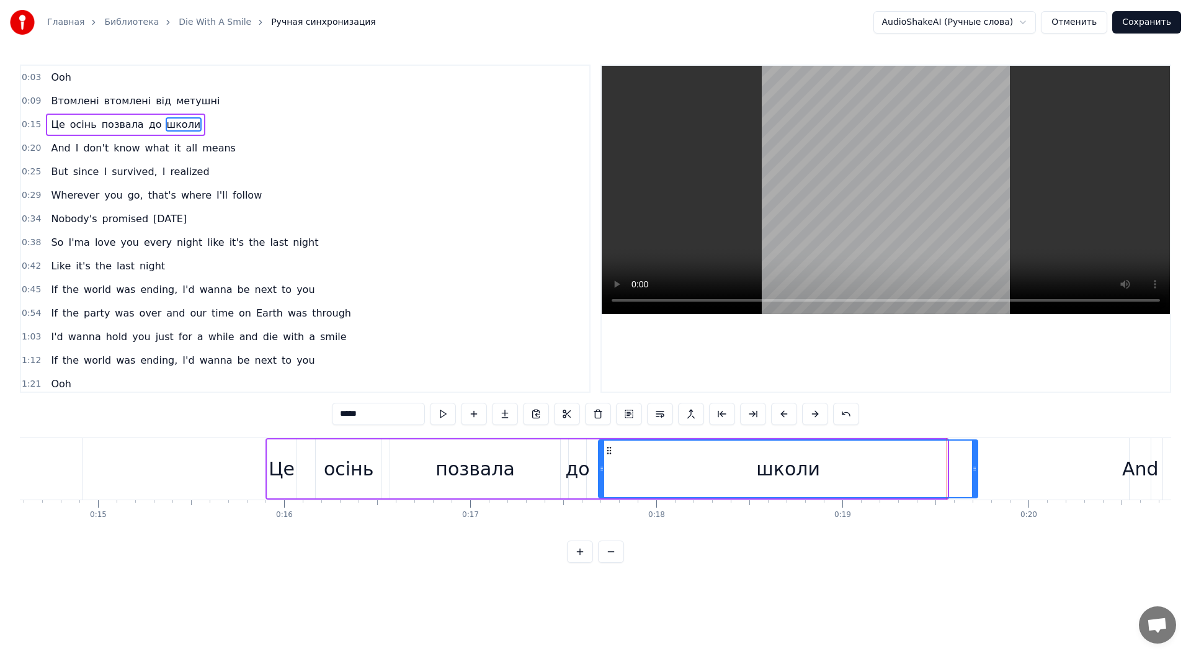
drag, startPoint x: 946, startPoint y: 468, endPoint x: 976, endPoint y: 475, distance: 31.0
click at [976, 475] on div at bounding box center [974, 469] width 5 height 56
drag, startPoint x: 601, startPoint y: 468, endPoint x: 635, endPoint y: 479, distance: 35.7
click at [635, 479] on div at bounding box center [635, 469] width 5 height 56
drag, startPoint x: 633, startPoint y: 471, endPoint x: 656, endPoint y: 473, distance: 23.0
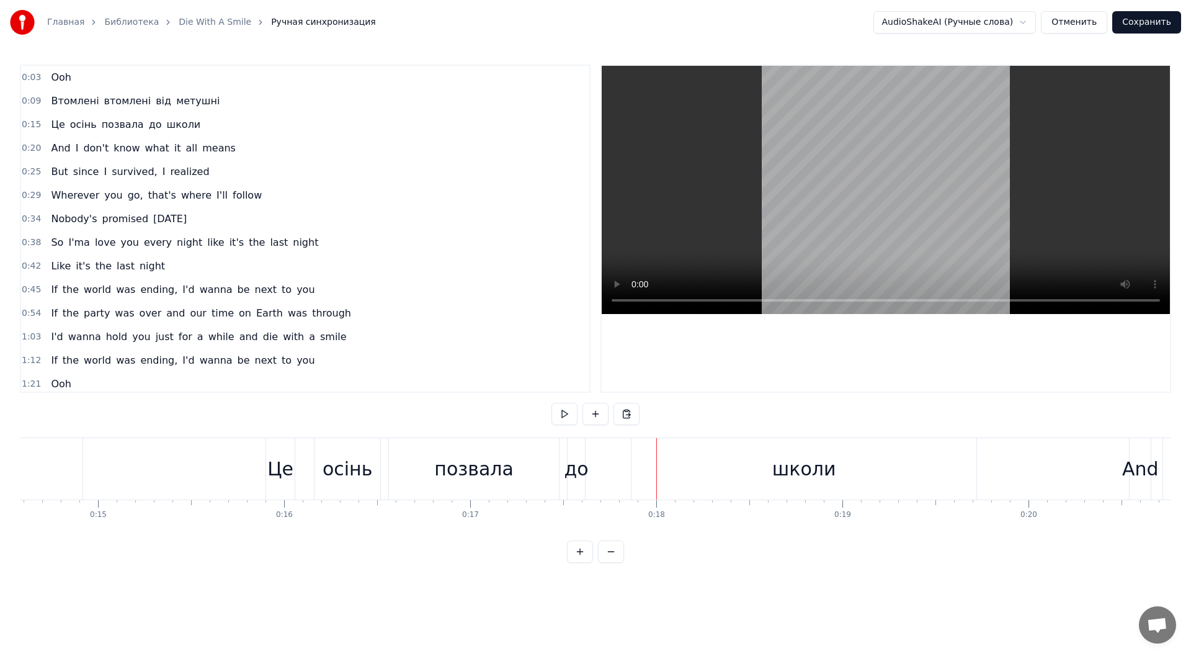
click at [553, 468] on div "позвала" at bounding box center [474, 468] width 170 height 61
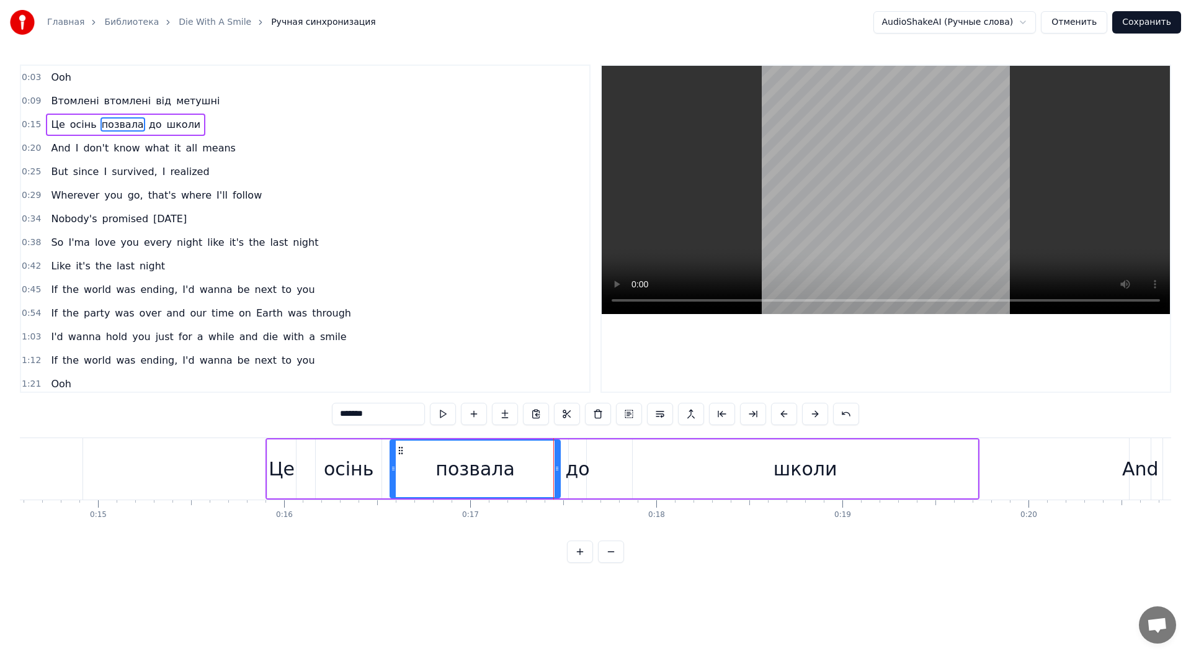
click at [592, 470] on div "Це осінь позвала до школи" at bounding box center [623, 468] width 714 height 61
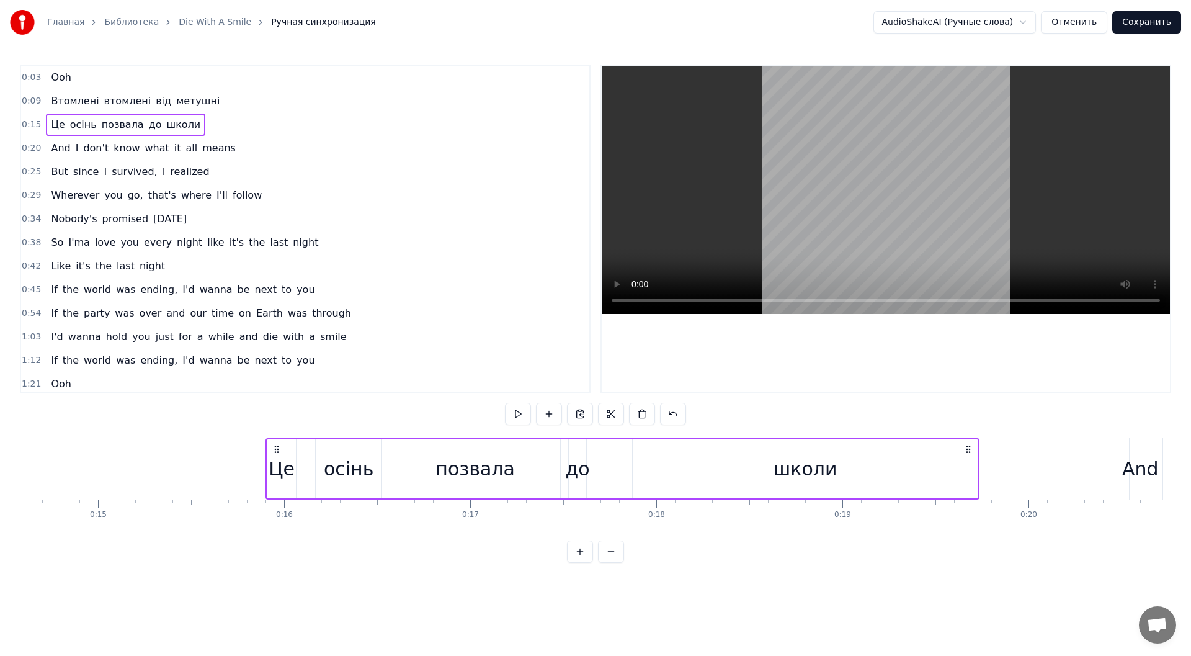
click at [576, 471] on div "до" at bounding box center [578, 469] width 24 height 28
click at [208, 148] on span "means" at bounding box center [219, 148] width 36 height 14
type input "*****"
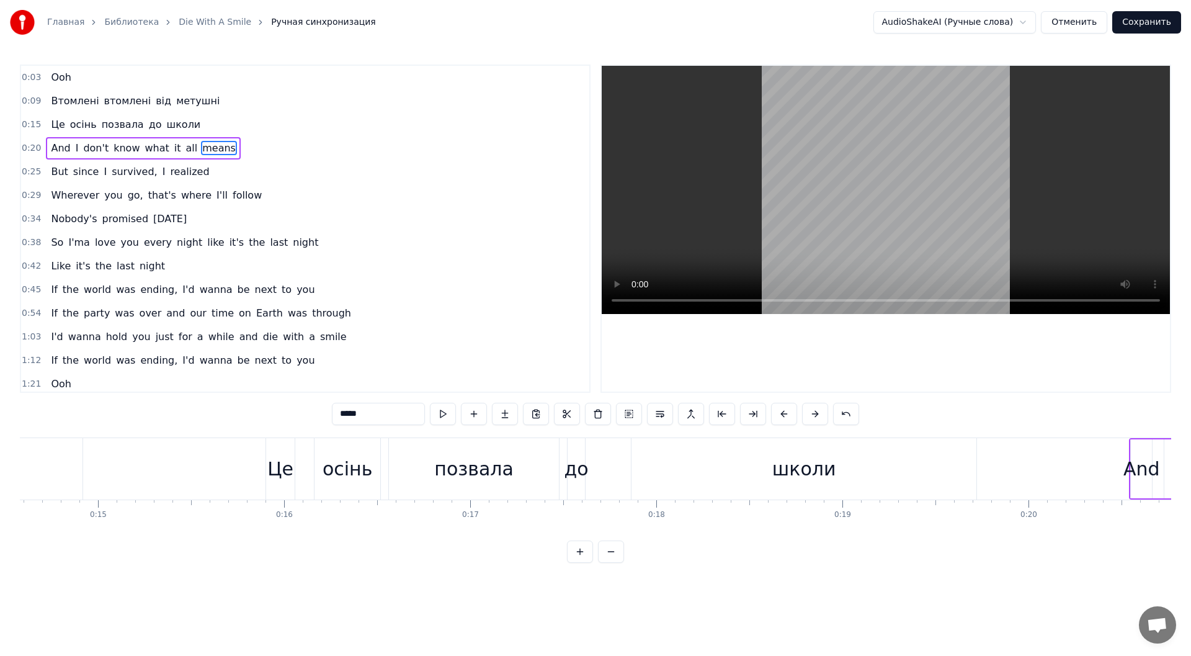
click at [208, 148] on span "means" at bounding box center [219, 148] width 36 height 14
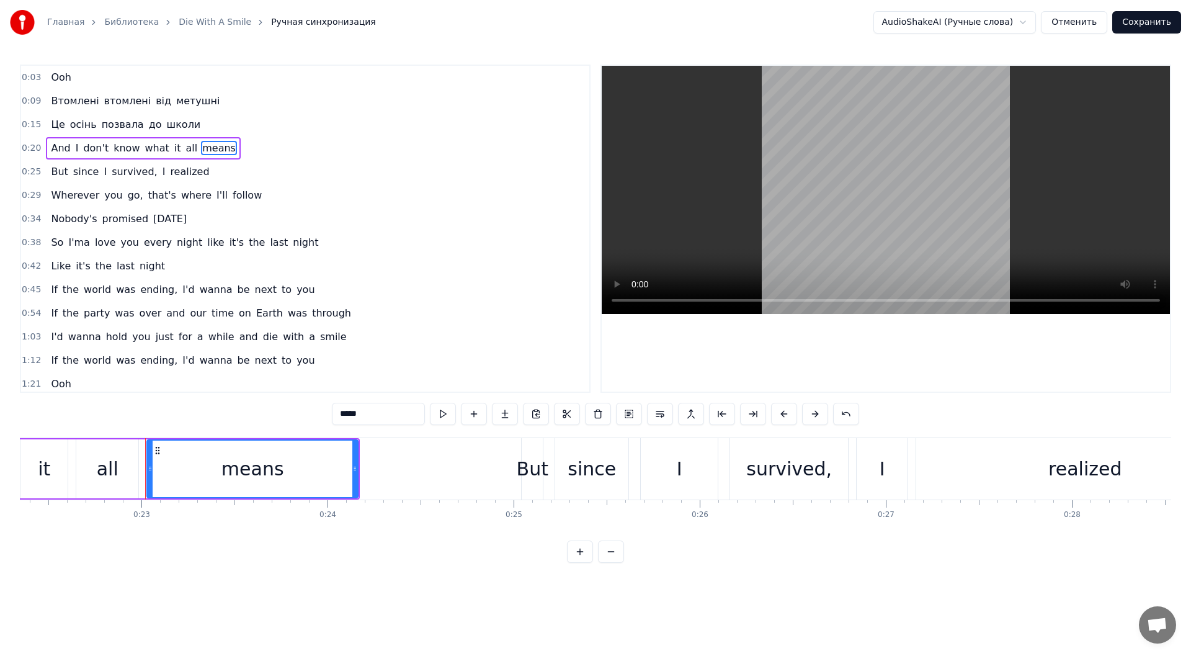
scroll to position [0, 4223]
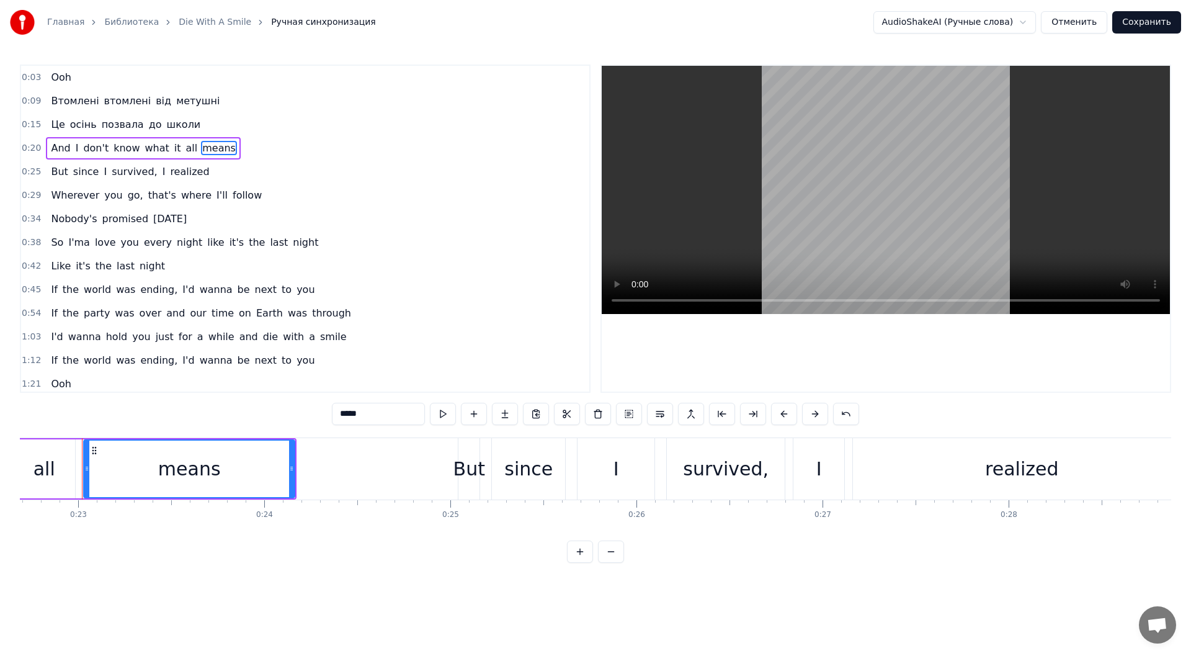
click at [440, 416] on button at bounding box center [443, 414] width 26 height 22
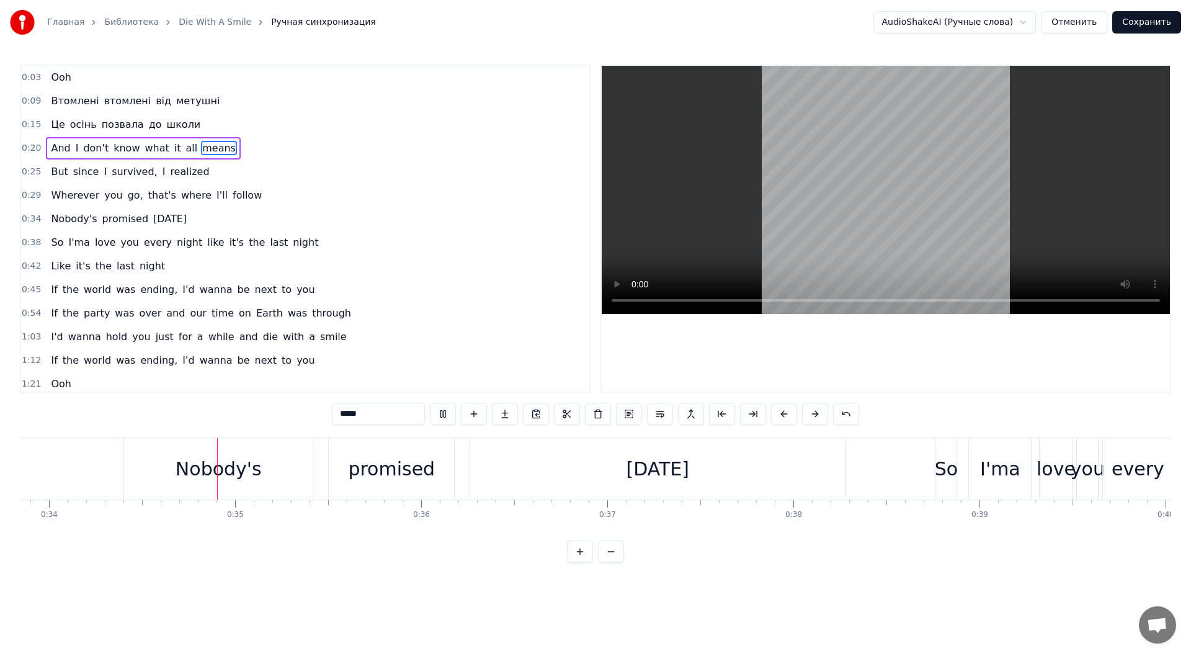
scroll to position [0, 6304]
click at [1085, 12] on button "Отменить" at bounding box center [1074, 22] width 66 height 22
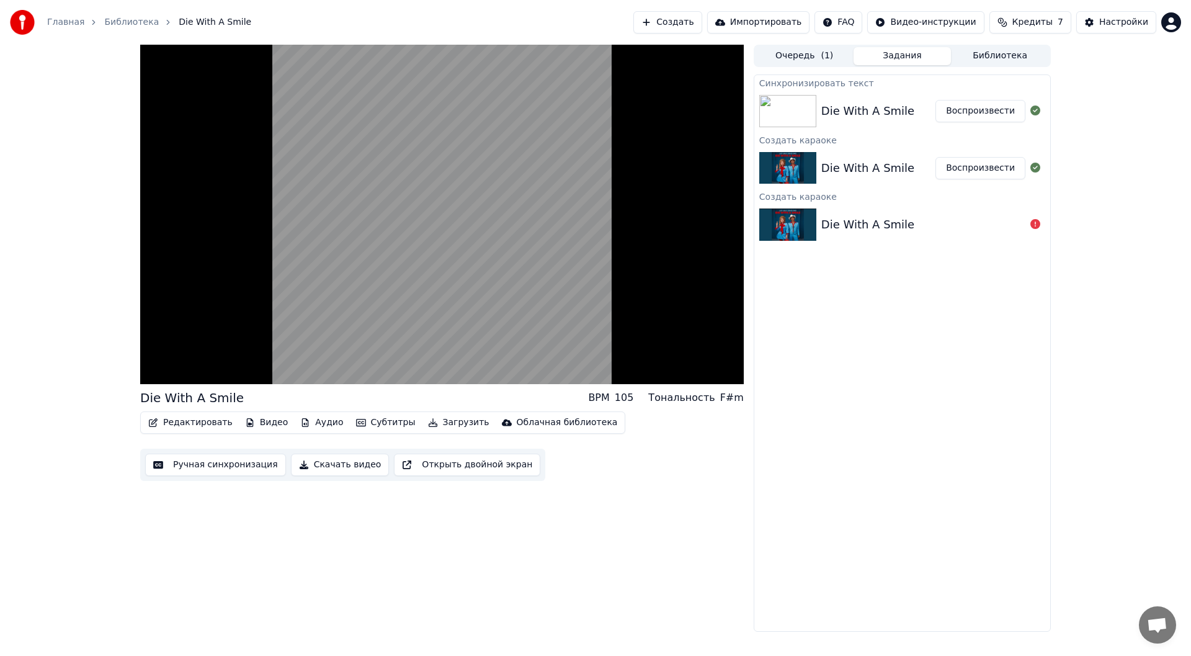
click at [903, 163] on div "Die With A Smile" at bounding box center [867, 167] width 93 height 17
click at [1035, 111] on icon at bounding box center [1036, 110] width 10 height 10
click at [895, 91] on div "Die With A Smile Воспроизвести" at bounding box center [902, 111] width 296 height 42
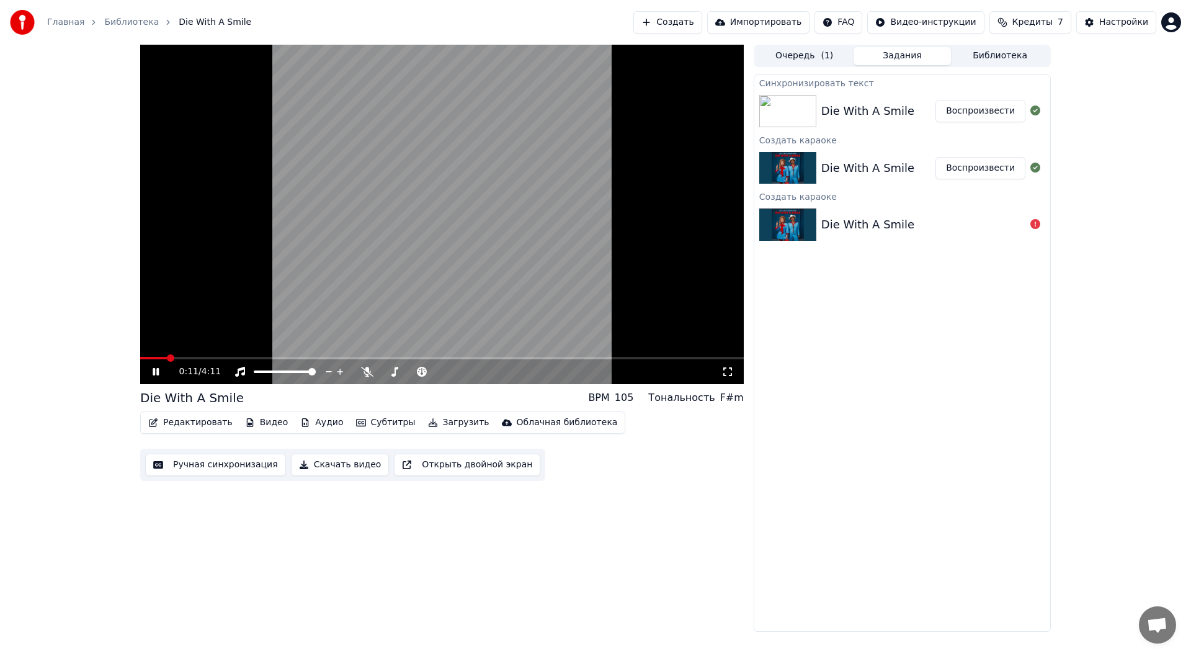
click at [158, 370] on icon at bounding box center [156, 371] width 6 height 7
